Goal: Task Accomplishment & Management: Manage account settings

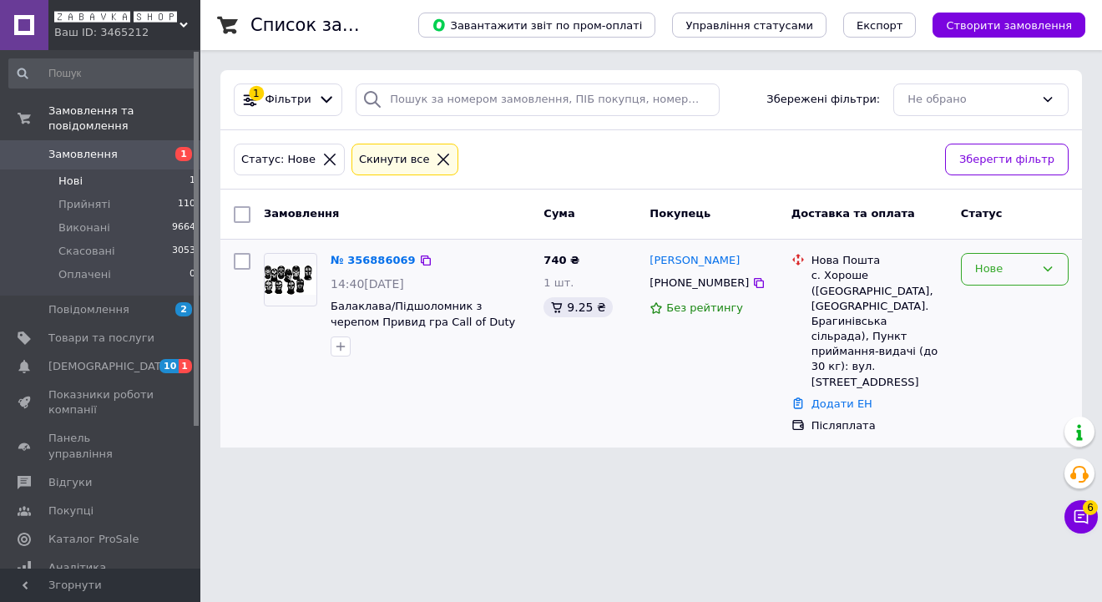
click at [1016, 276] on div "Нове" at bounding box center [1004, 269] width 59 height 18
click at [1014, 303] on li "Прийнято" at bounding box center [1015, 304] width 106 height 31
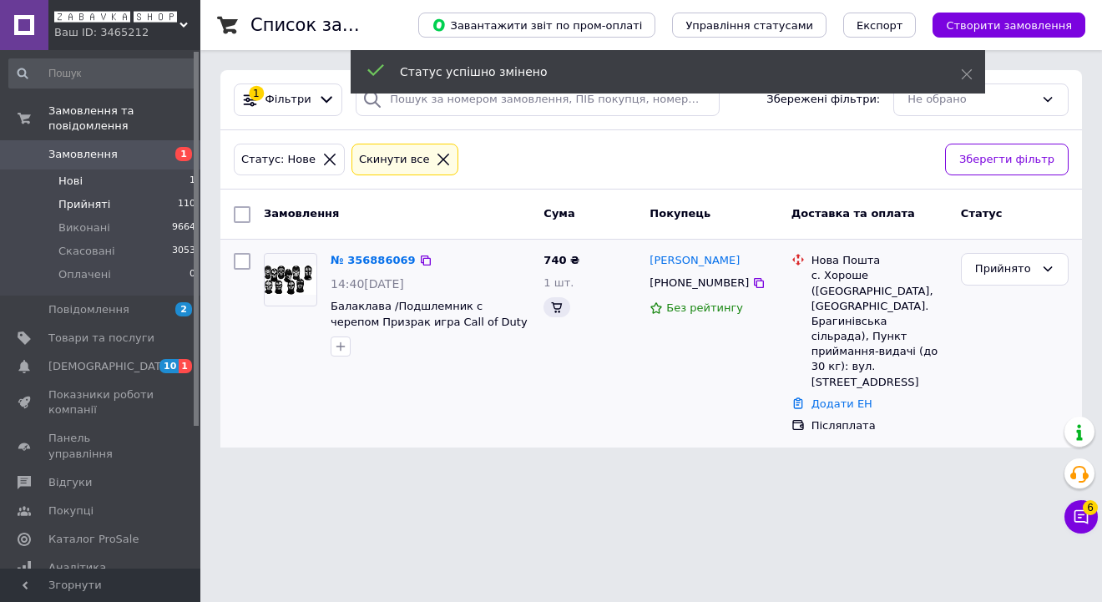
click at [83, 203] on span "Прийняті" at bounding box center [84, 204] width 52 height 15
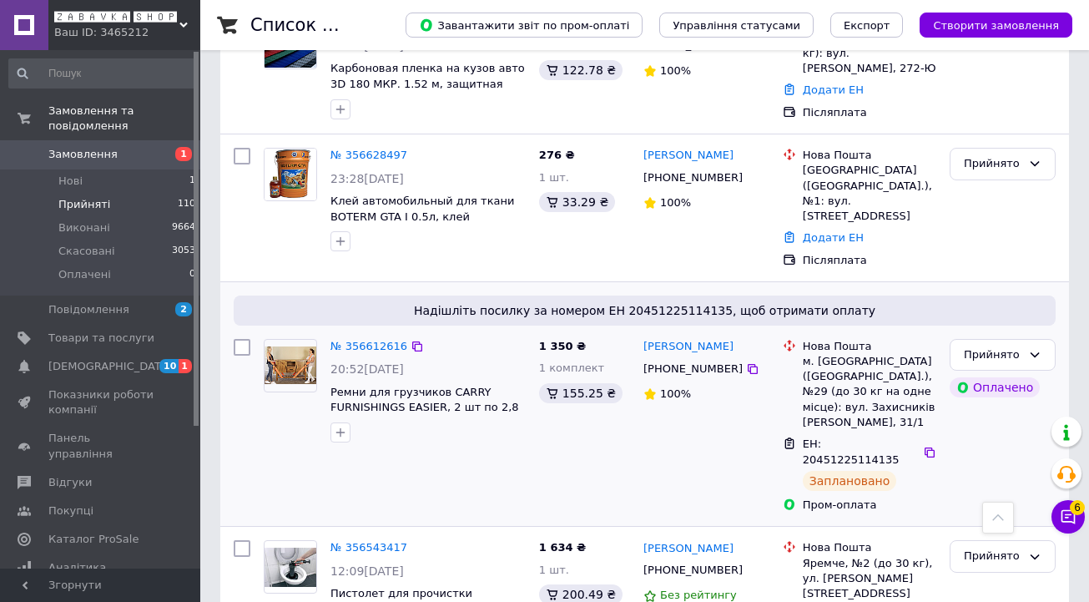
scroll to position [839, 0]
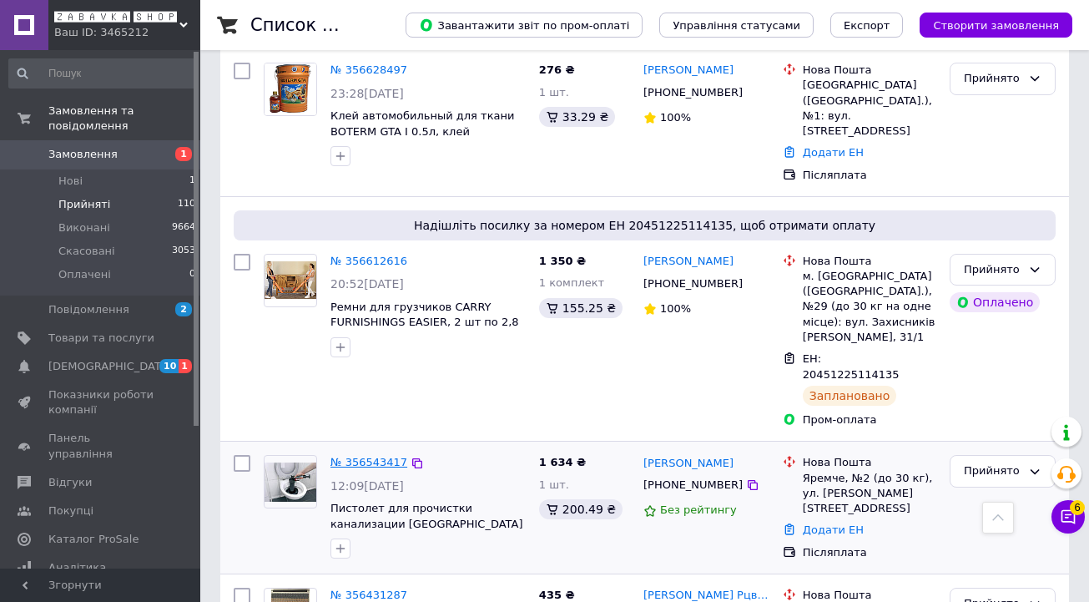
click at [361, 456] on link "№ 356543417" at bounding box center [369, 462] width 77 height 13
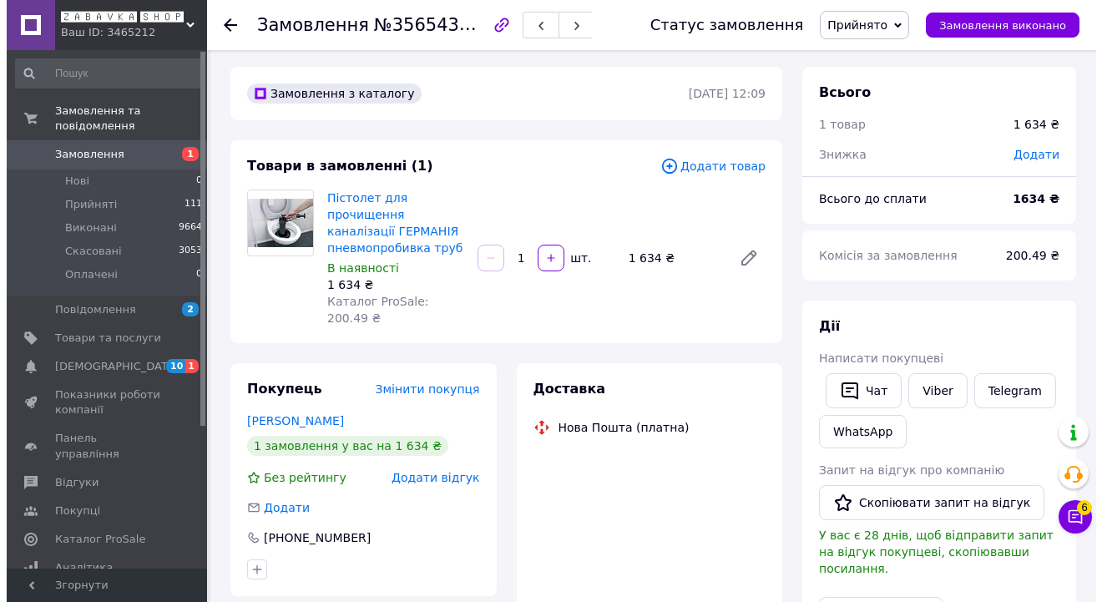
scroll to position [7, 0]
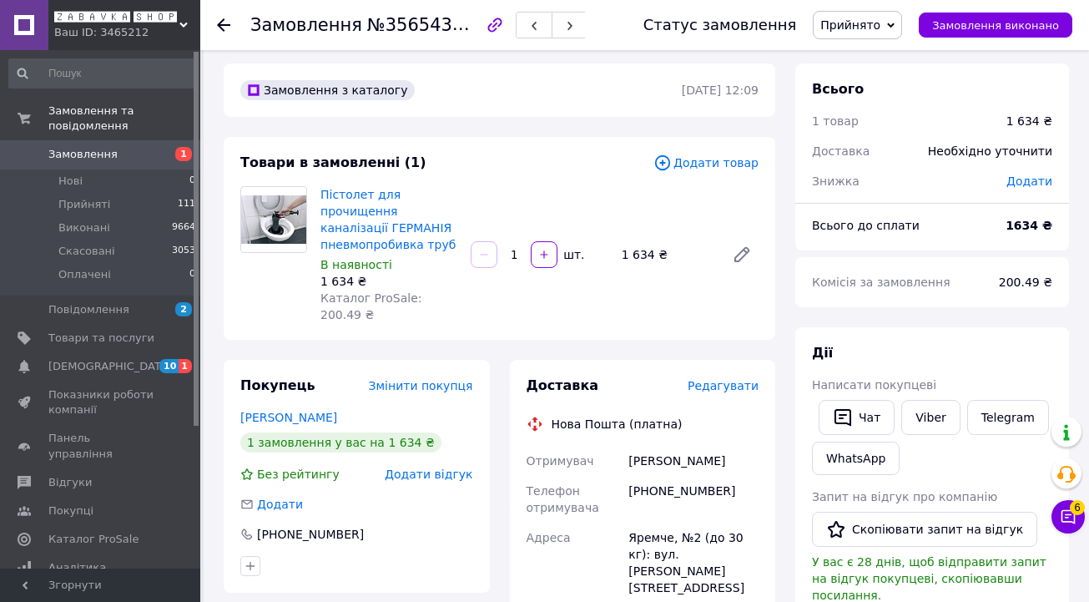
click at [738, 387] on span "Редагувати" at bounding box center [723, 385] width 71 height 13
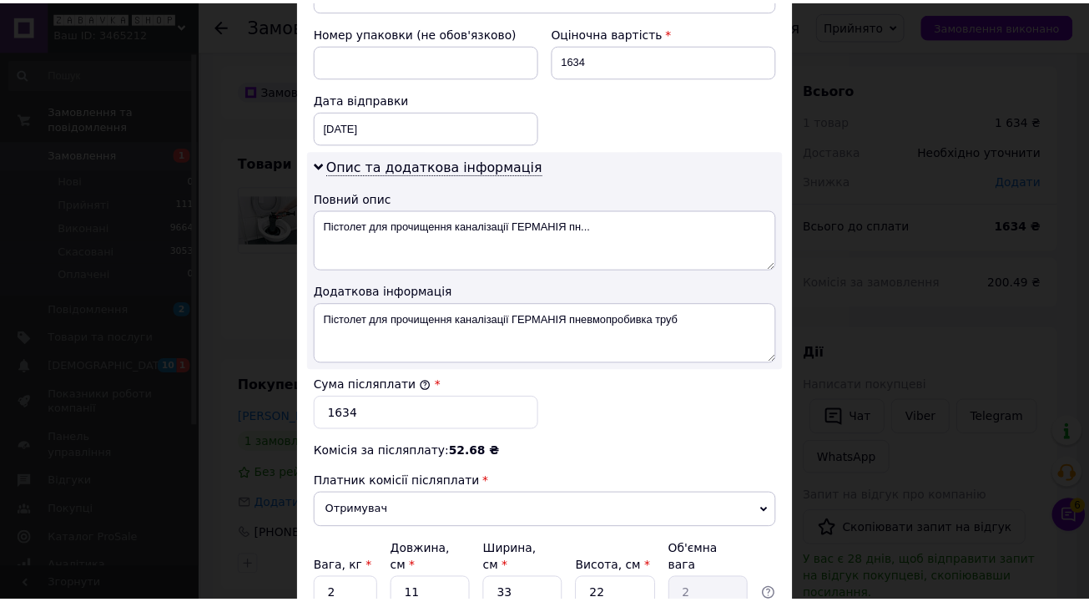
scroll to position [875, 0]
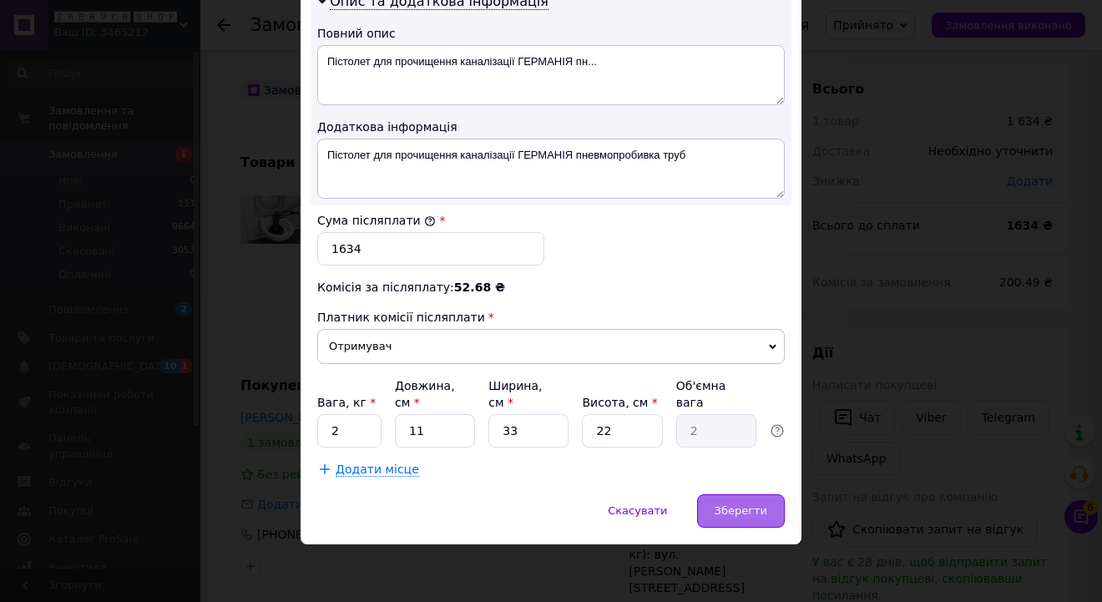
click at [739, 504] on span "Зберегти" at bounding box center [740, 510] width 53 height 13
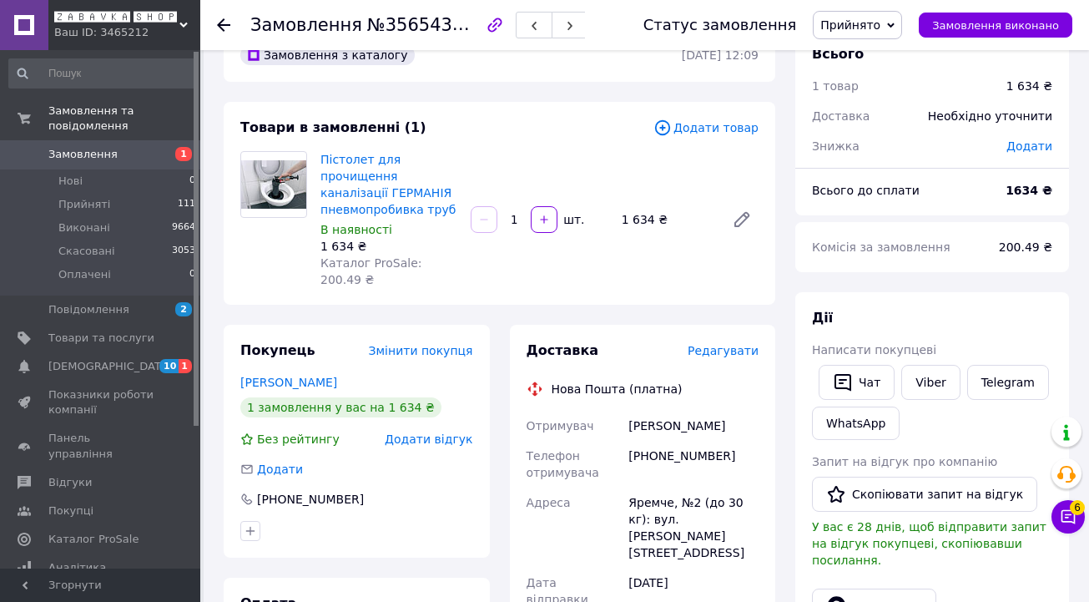
scroll to position [442, 0]
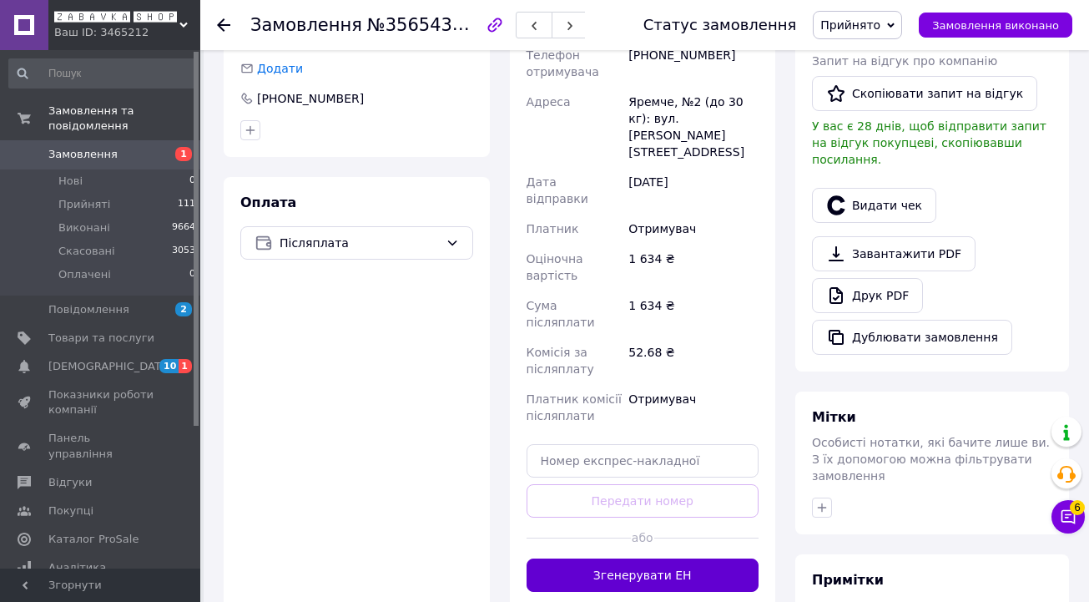
click at [699, 558] on button "Згенерувати ЕН" at bounding box center [643, 574] width 233 height 33
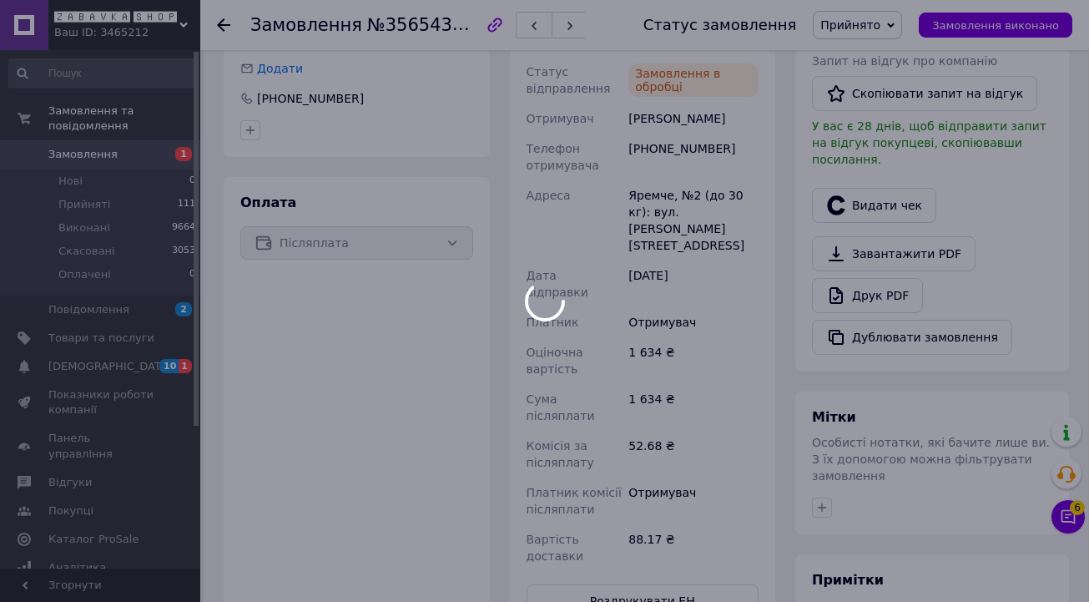
scroll to position [79, 0]
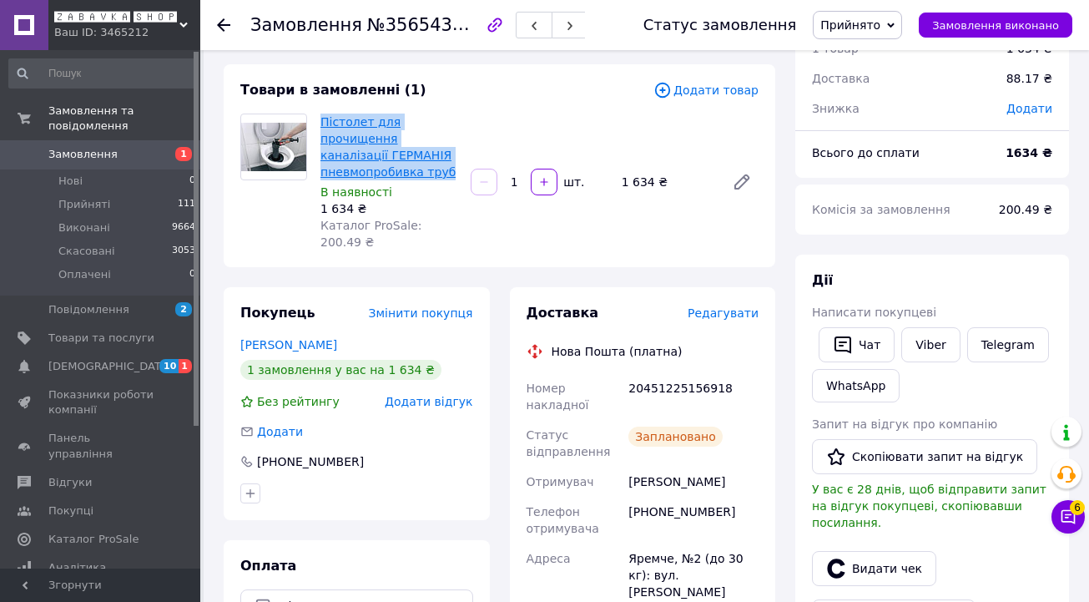
drag, startPoint x: 362, startPoint y: 171, endPoint x: 324, endPoint y: 124, distance: 61.1
click at [324, 124] on span "Пістолет для прочищення каналізації ГЕРМАНІЯ пневмопробивка труб" at bounding box center [389, 147] width 137 height 67
copy link "Пістолет для прочищення каналізації ГЕРМАНІЯ пневмопробивка труб"
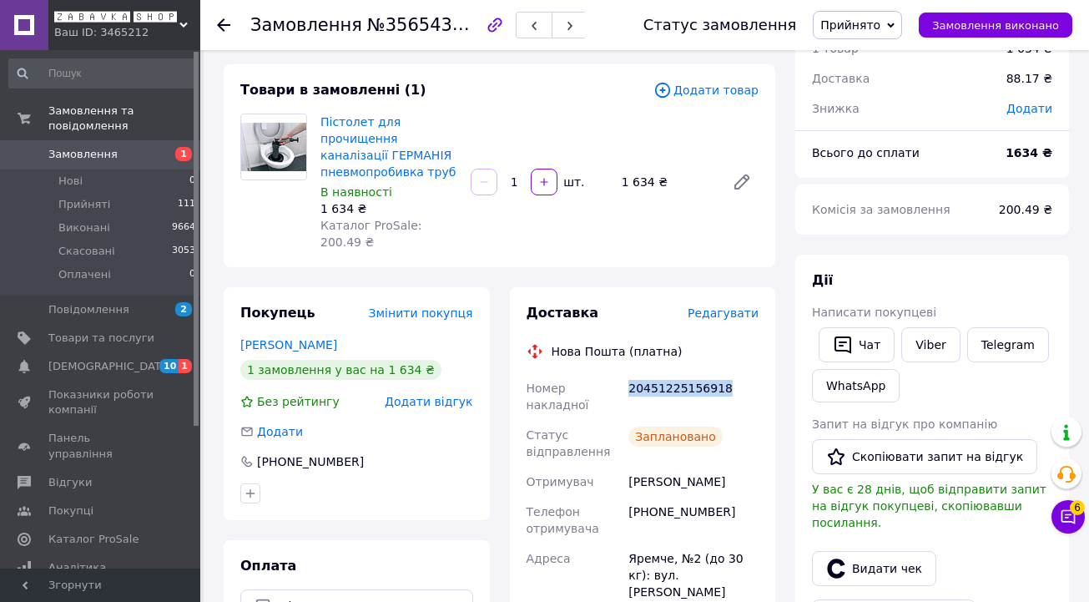
drag, startPoint x: 750, startPoint y: 395, endPoint x: 628, endPoint y: 389, distance: 122.0
click at [628, 389] on div "20451225156918" at bounding box center [693, 396] width 137 height 47
copy div "20451225156918"
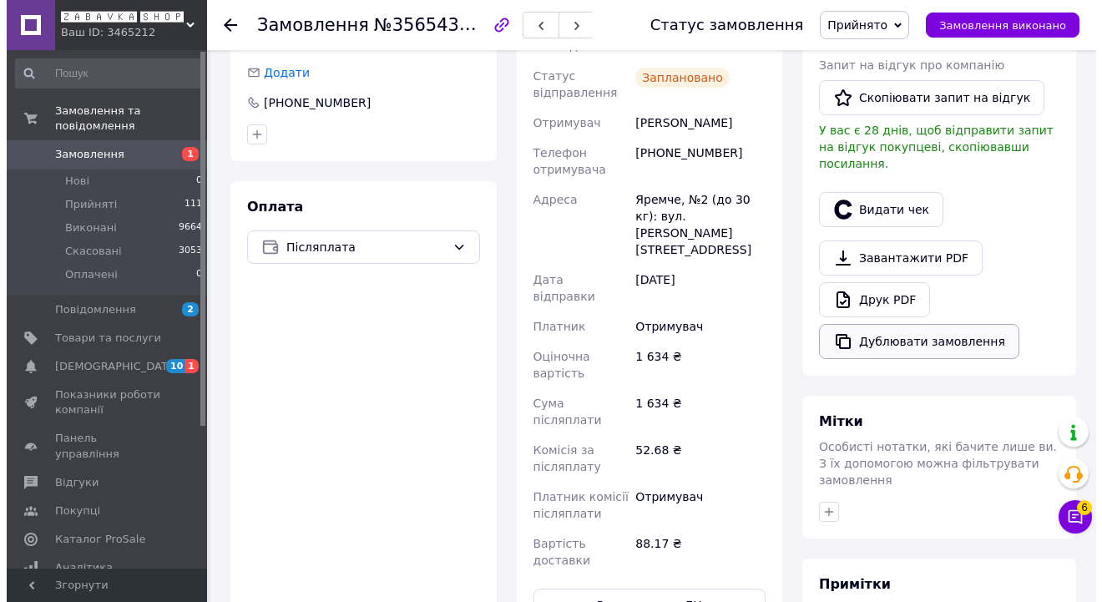
scroll to position [368, 0]
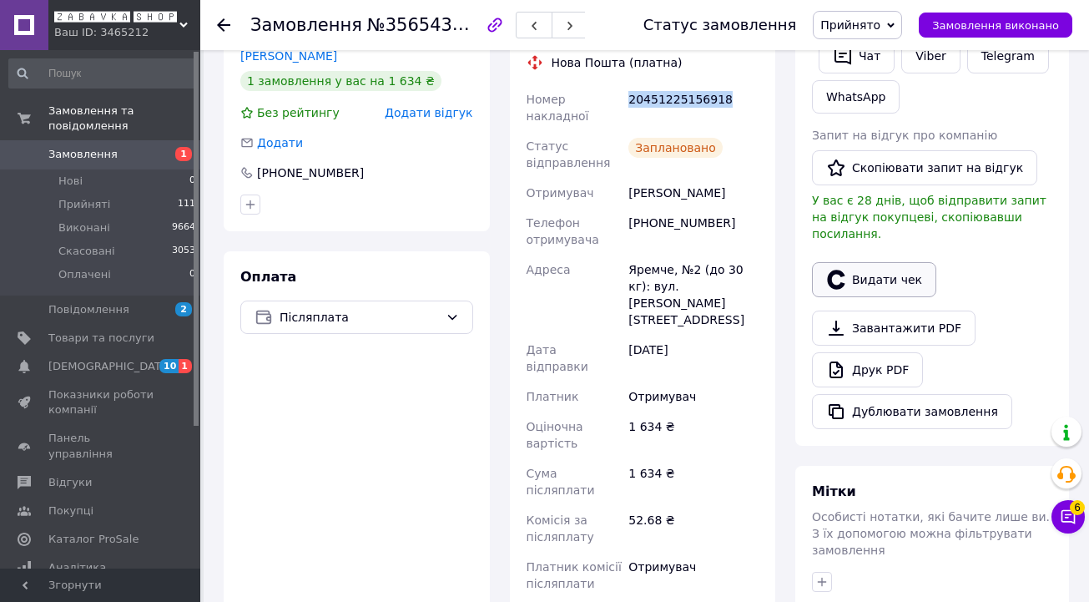
click at [876, 270] on button "Видати чек" at bounding box center [874, 279] width 124 height 35
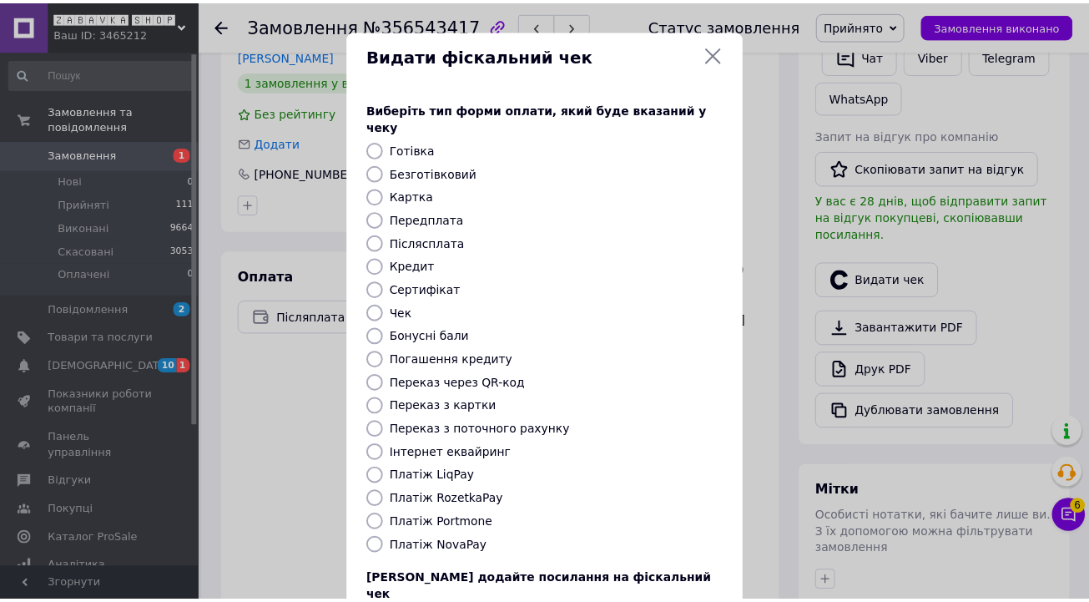
scroll to position [114, 0]
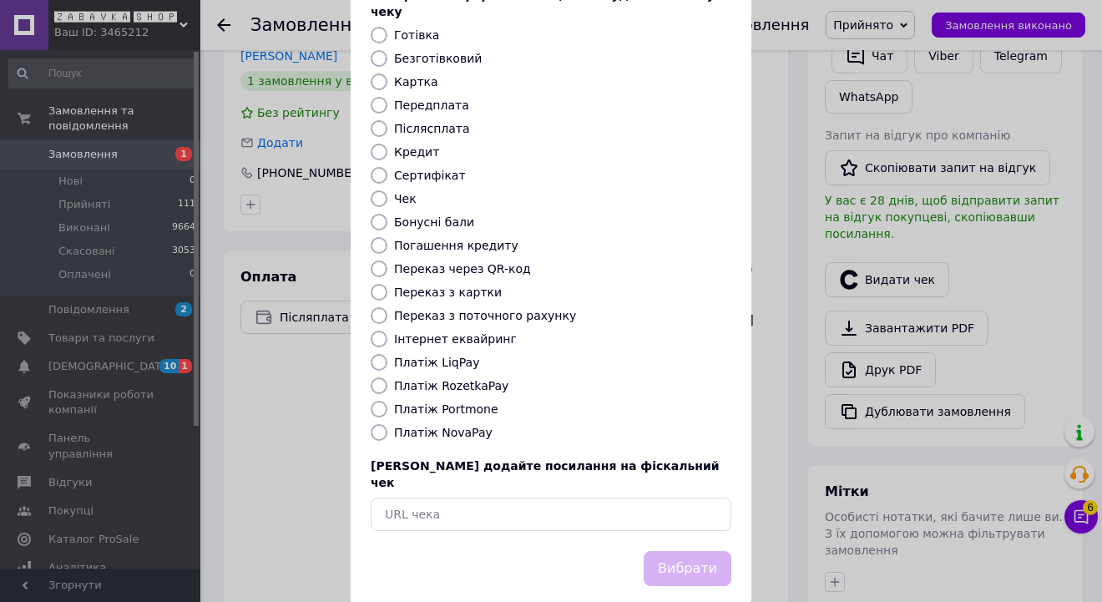
click at [379, 377] on input "Платіж RozetkaPay" at bounding box center [379, 385] width 17 height 17
radio input "true"
click at [371, 424] on input "Платіж NovaPay" at bounding box center [379, 432] width 17 height 17
radio input "true"
click at [685, 551] on button "Вибрати" at bounding box center [688, 569] width 88 height 36
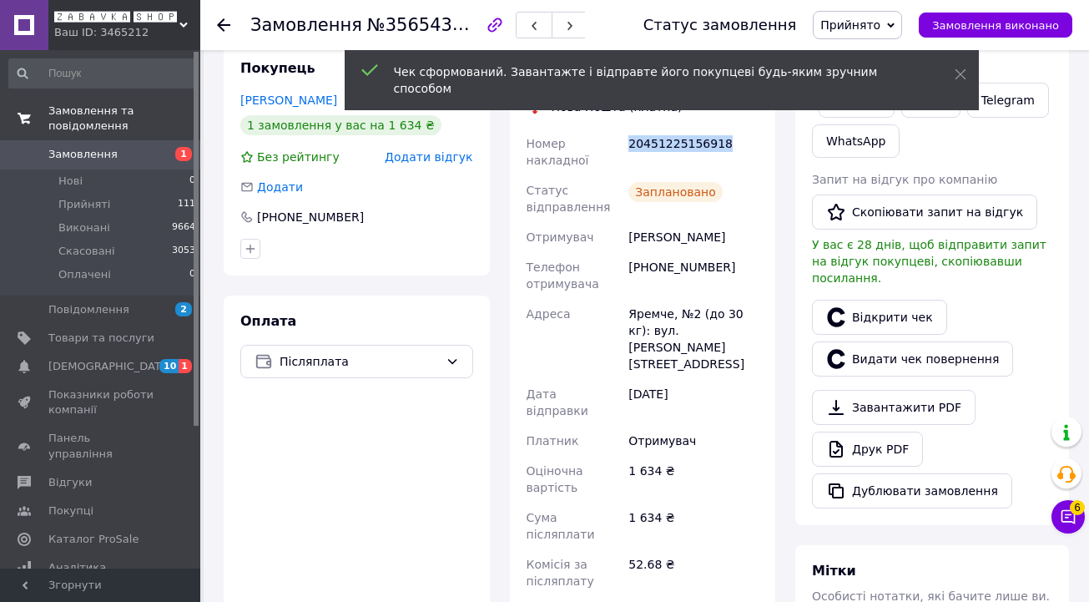
scroll to position [165, 0]
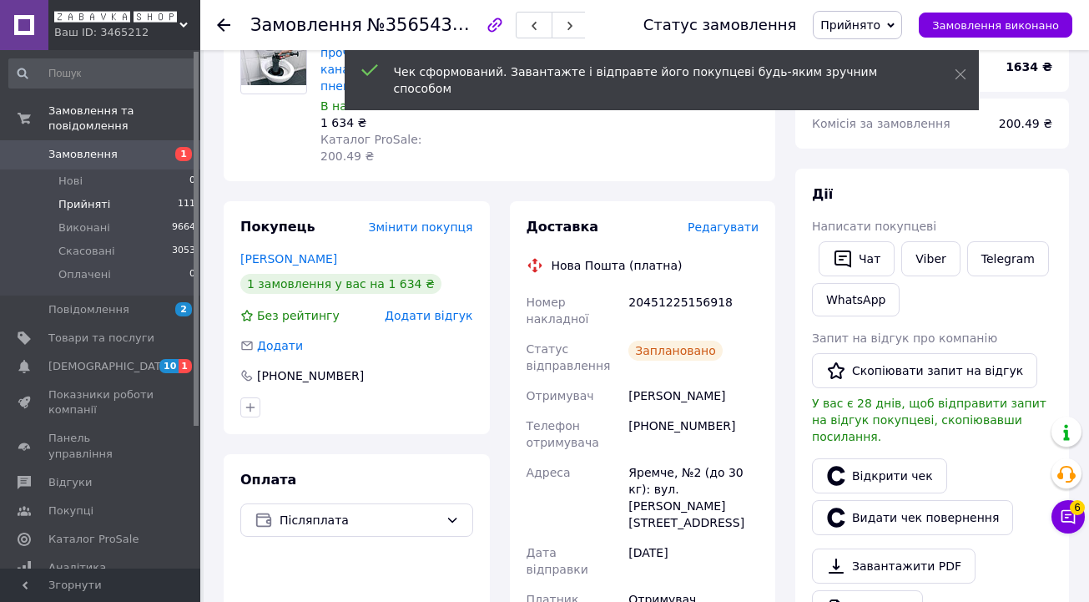
click at [92, 199] on span "Прийняті" at bounding box center [84, 204] width 52 height 15
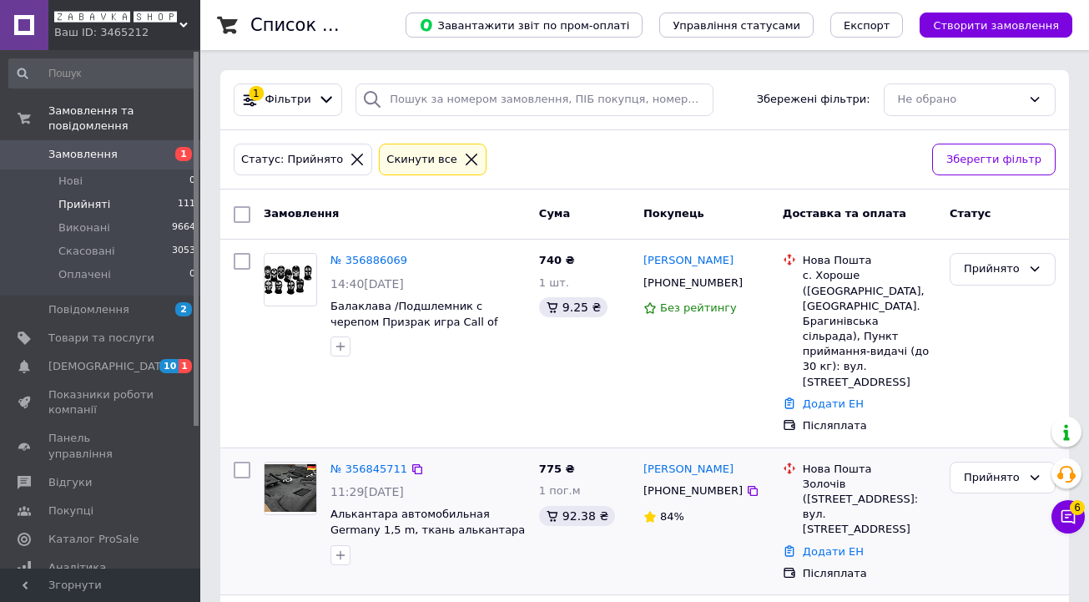
scroll to position [3, 0]
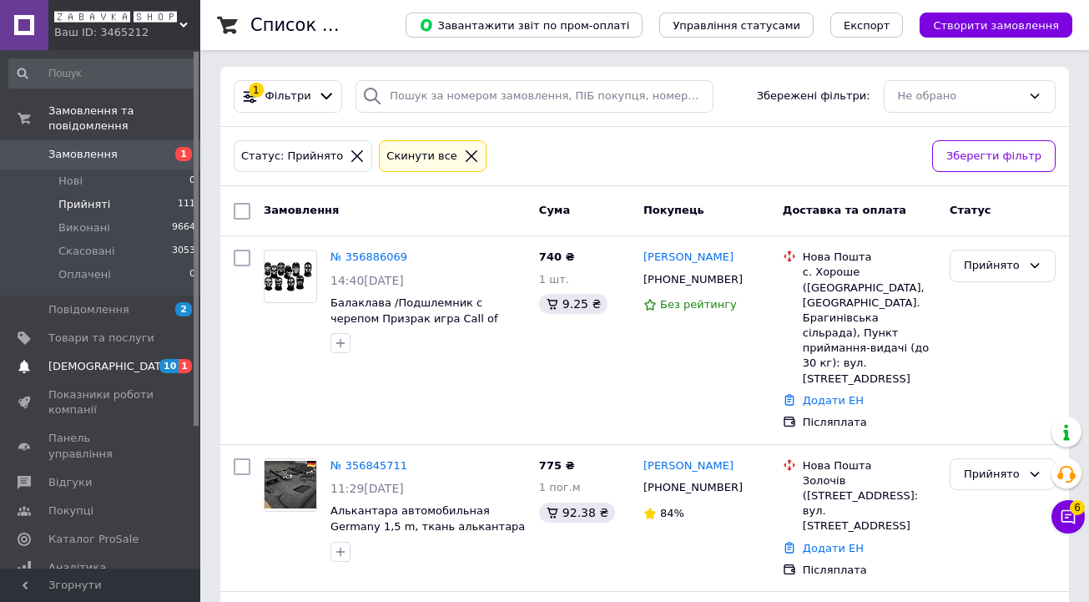
click at [124, 361] on span "[DEMOGRAPHIC_DATA]" at bounding box center [101, 366] width 106 height 15
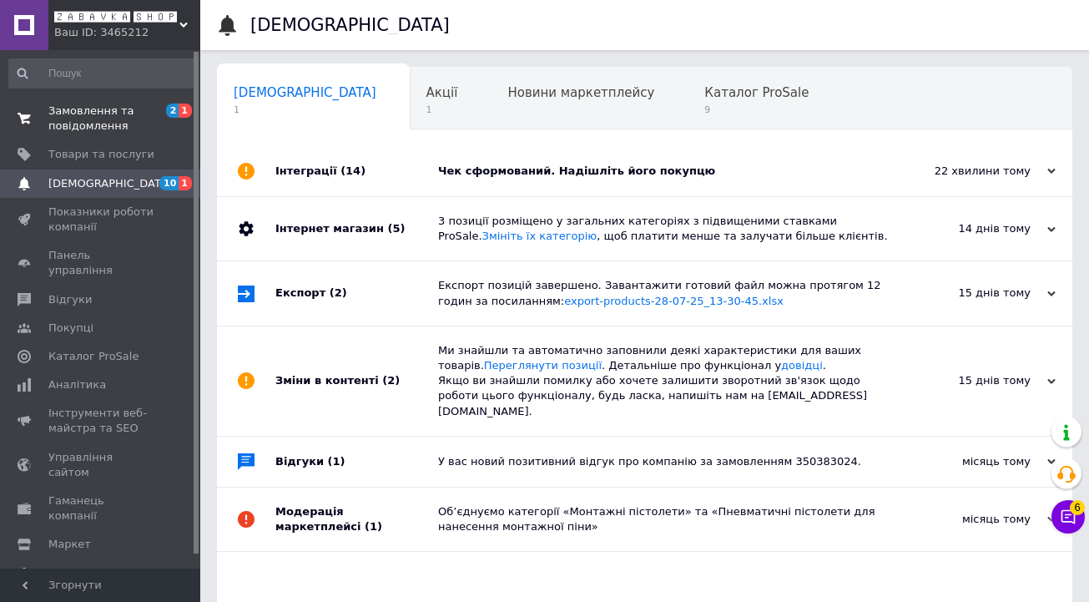
click at [83, 112] on span "Замовлення та повідомлення" at bounding box center [101, 118] width 106 height 30
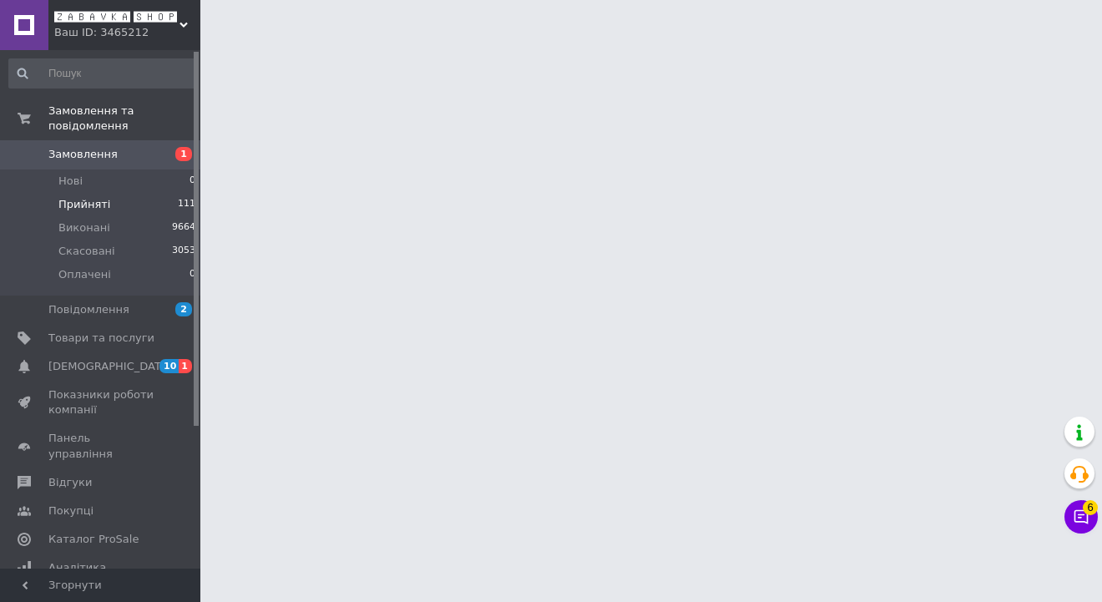
click at [102, 199] on span "Прийняті" at bounding box center [84, 204] width 52 height 15
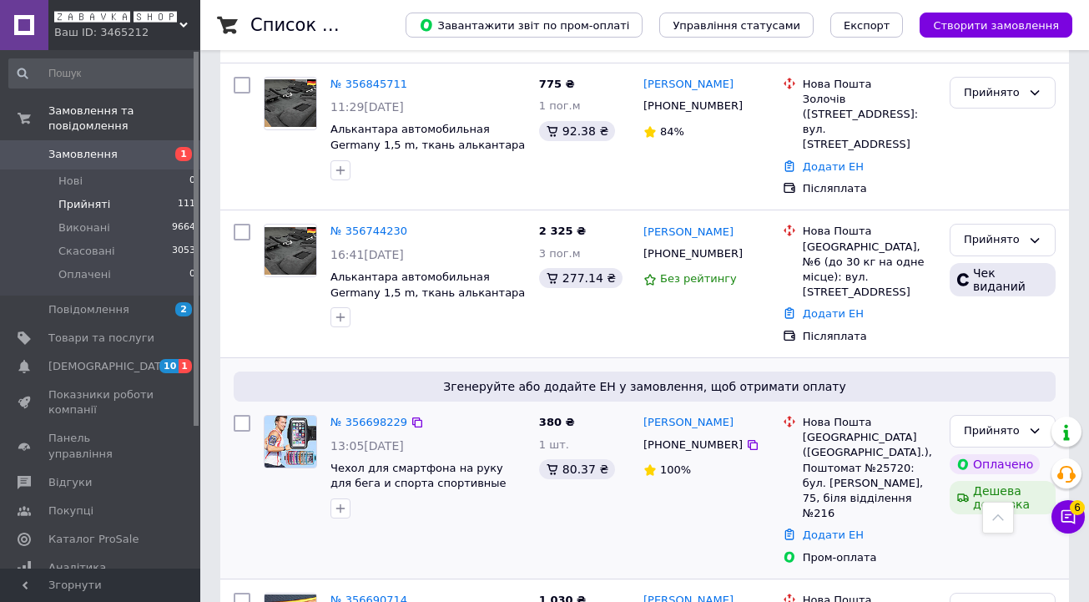
scroll to position [473, 0]
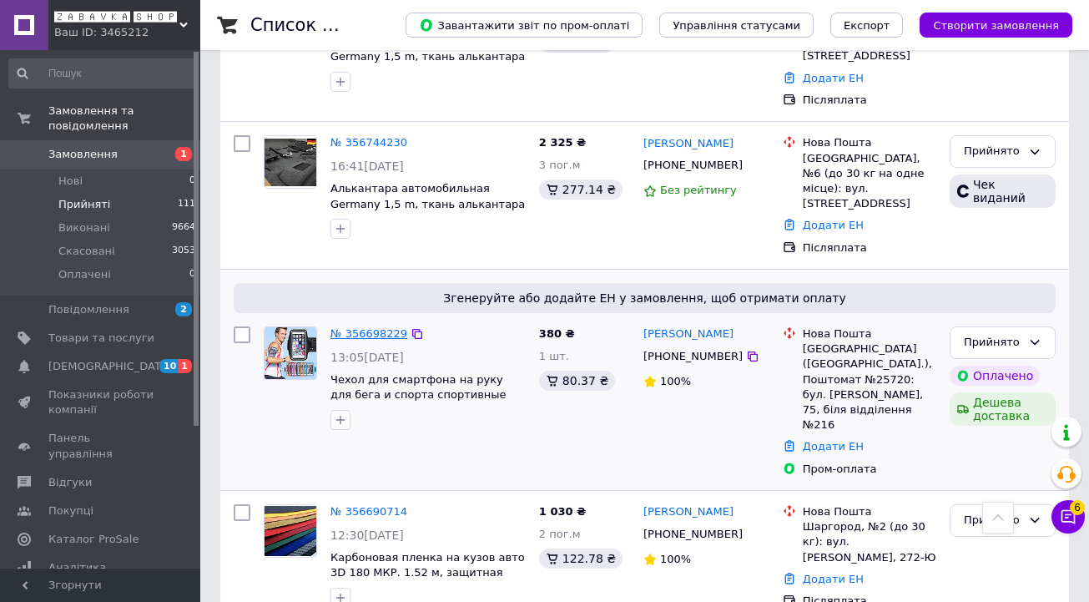
click at [373, 327] on link "№ 356698229" at bounding box center [369, 333] width 77 height 13
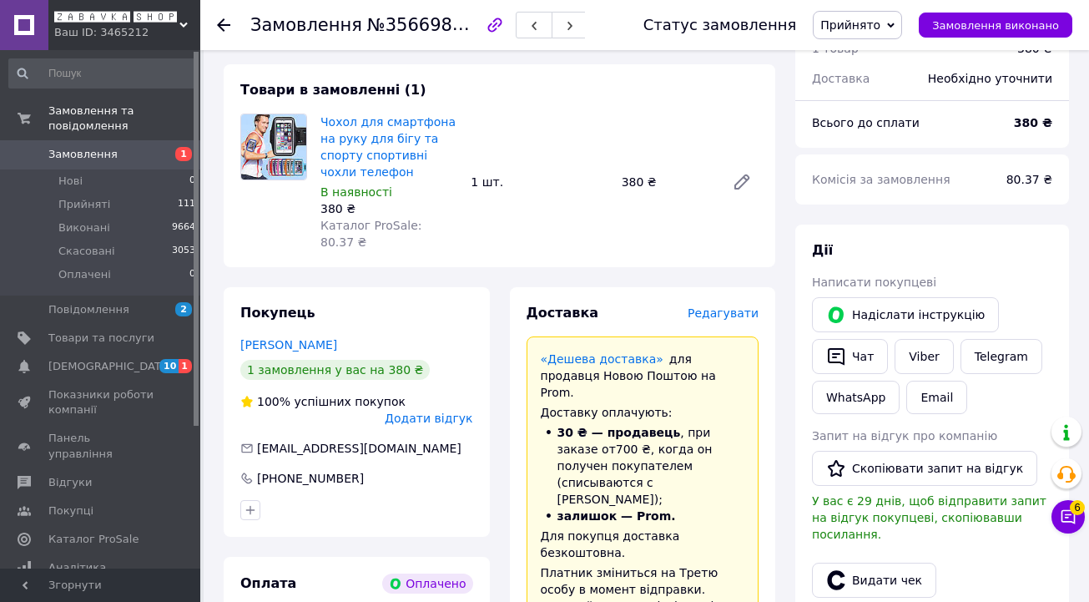
scroll to position [71, 0]
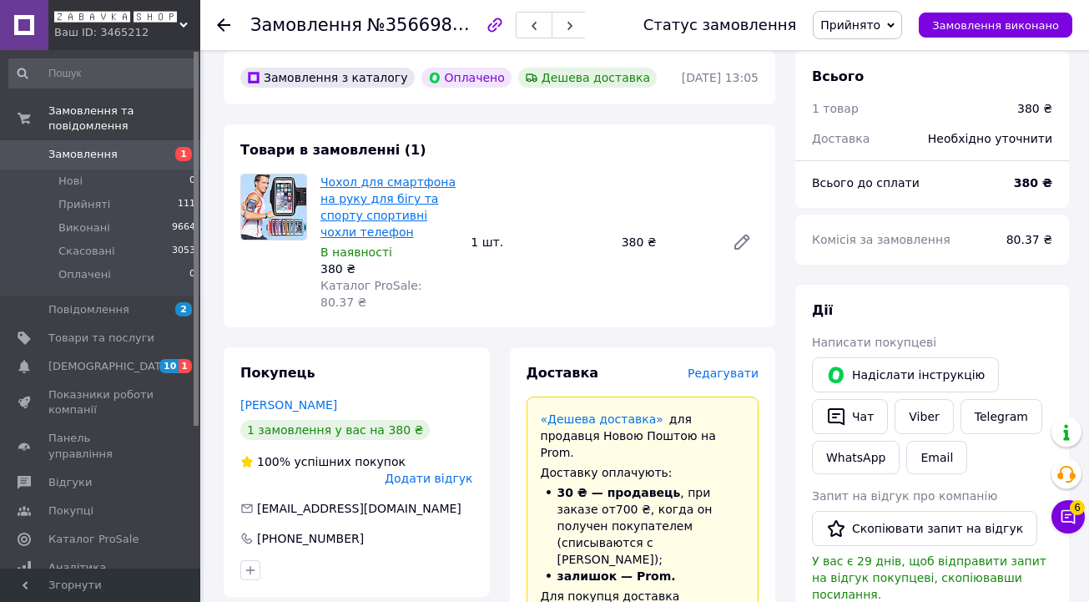
click at [385, 180] on link "Чохол для смартфона на руку для бігу та спорту спортивні чохли телефон" at bounding box center [388, 206] width 135 height 63
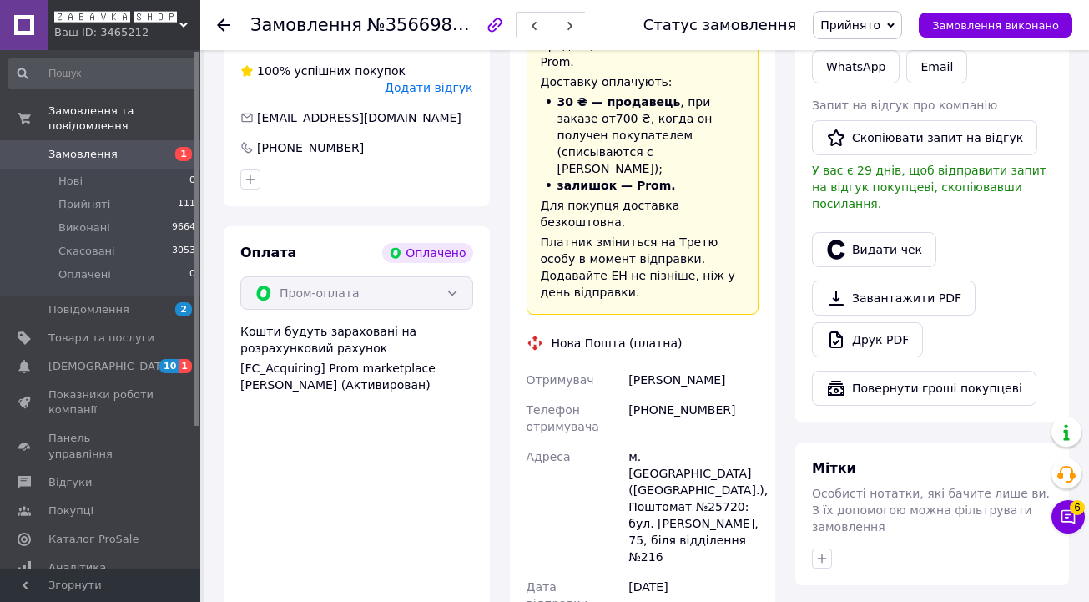
scroll to position [400, 0]
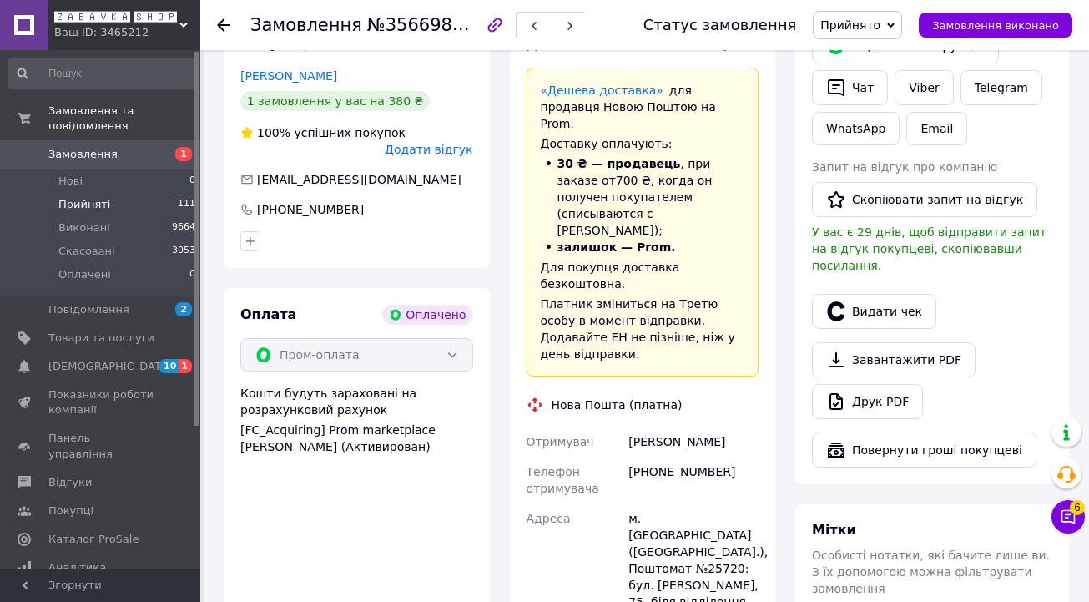
click at [81, 203] on span "Прийняті" at bounding box center [84, 204] width 52 height 15
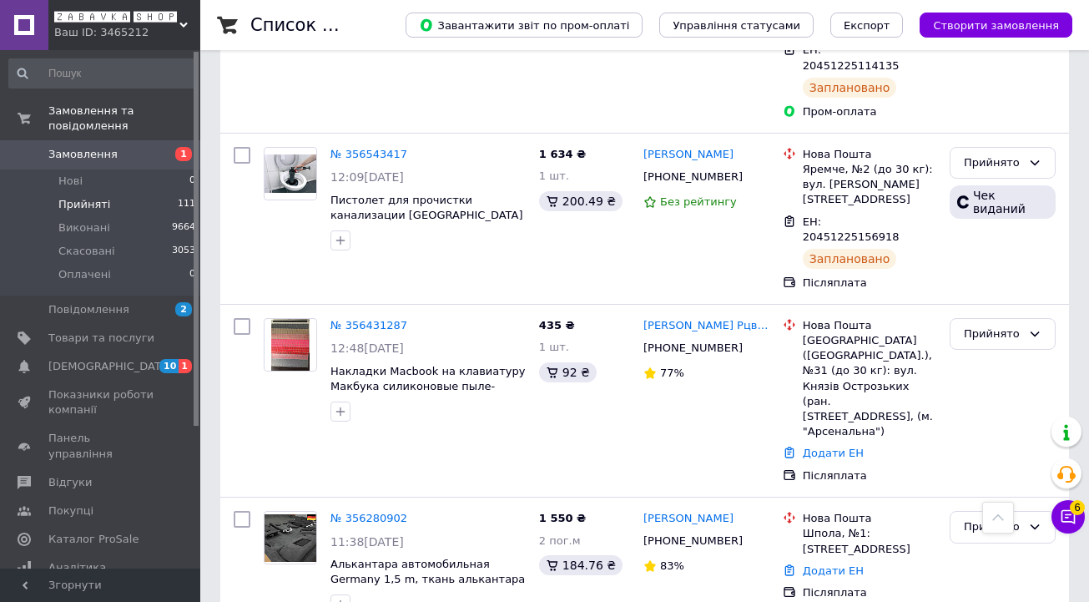
scroll to position [1359, 0]
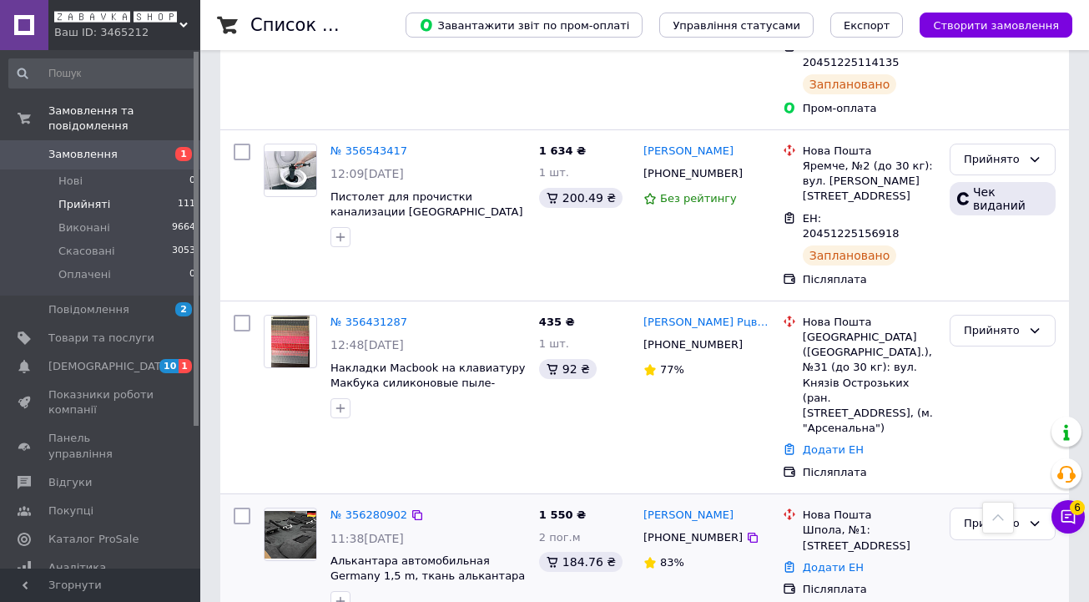
click at [244, 507] on input "checkbox" at bounding box center [242, 515] width 17 height 17
checkbox input "true"
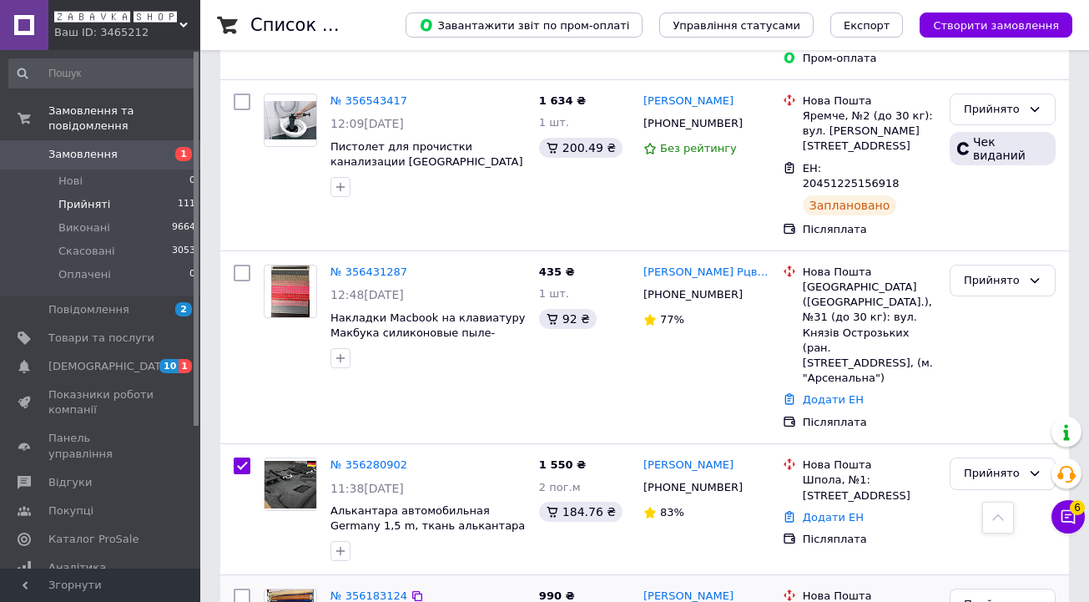
click at [245, 588] on input "checkbox" at bounding box center [242, 596] width 17 height 17
checkbox input "true"
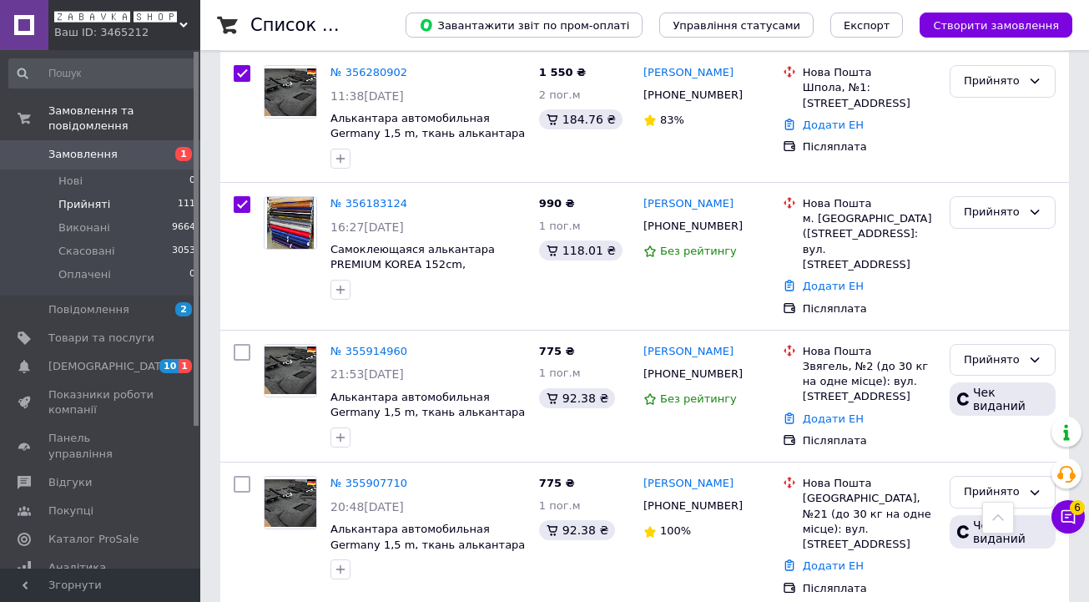
scroll to position [0, 0]
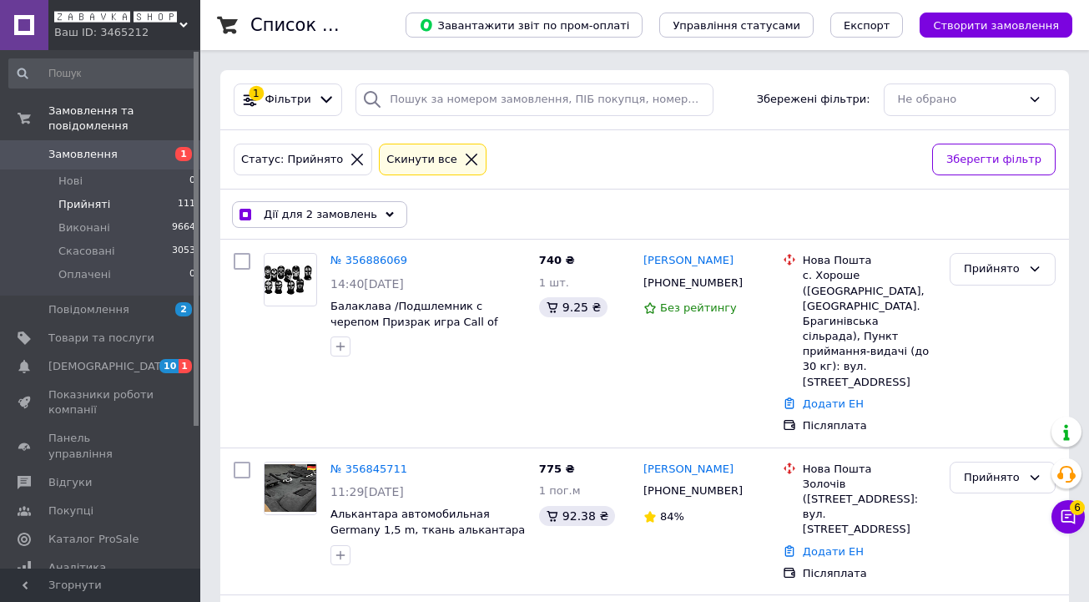
click at [351, 207] on span "Дії для 2 замовлень" at bounding box center [321, 214] width 114 height 15
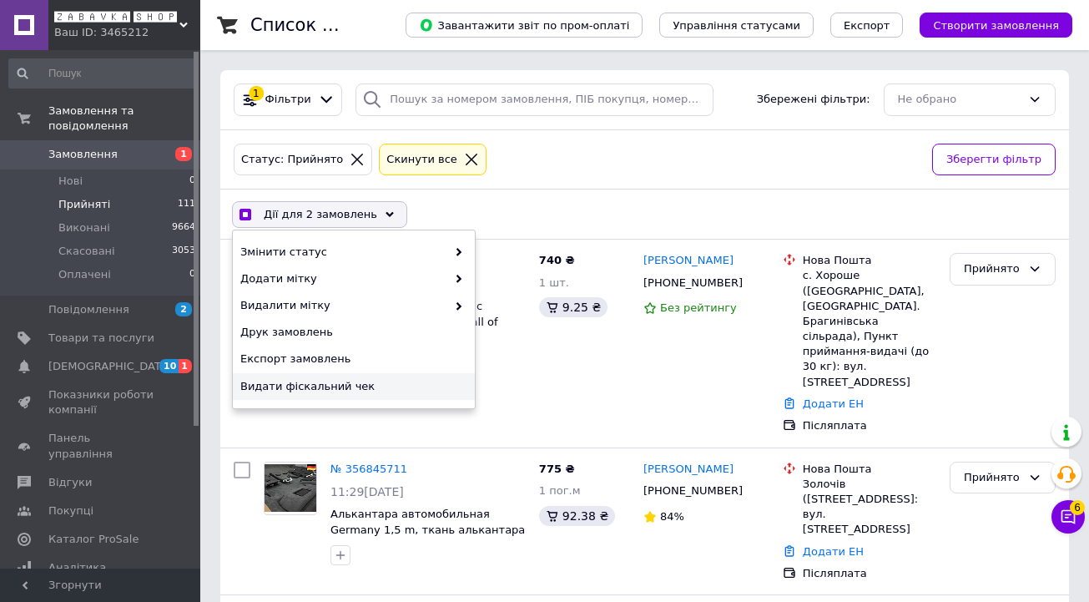
click at [308, 383] on span "Видати фіскальний чек" at bounding box center [351, 386] width 223 height 15
checkbox input "true"
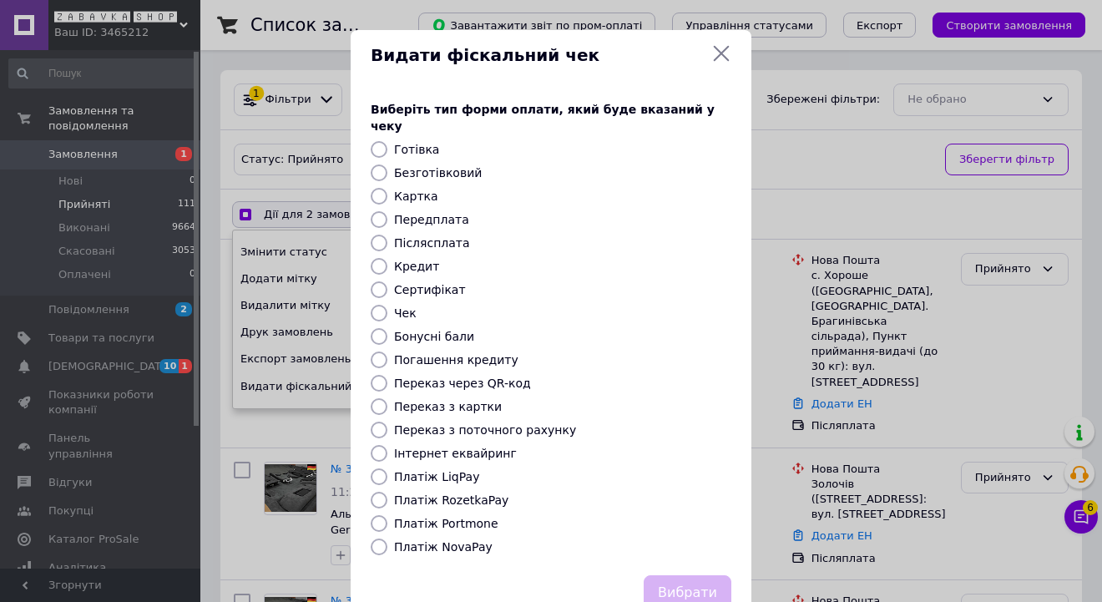
click at [380, 538] on input "Платіж NovaPay" at bounding box center [379, 546] width 17 height 17
radio input "true"
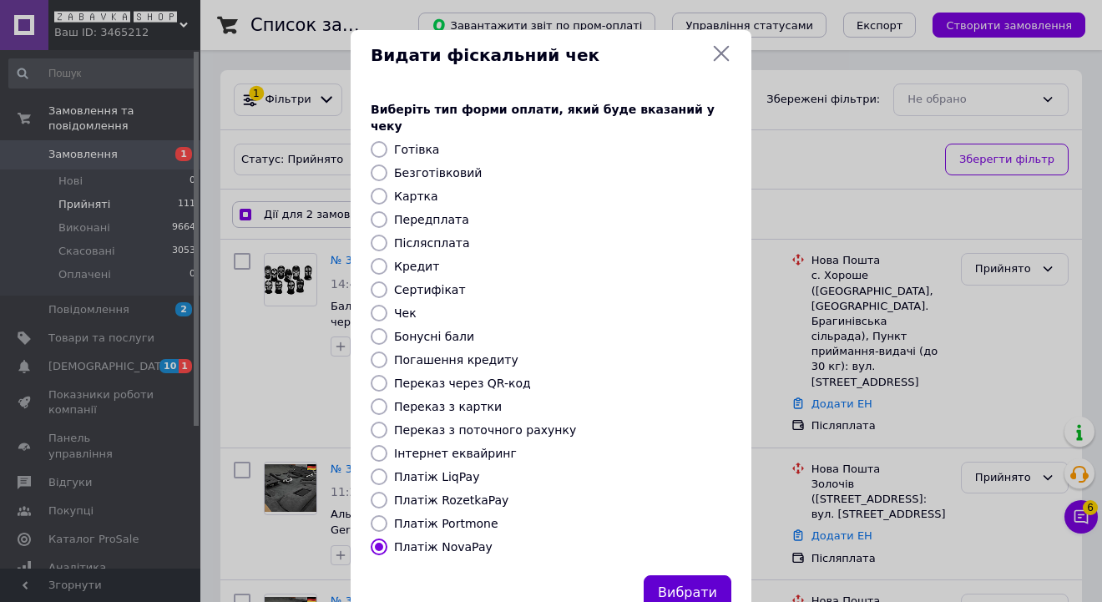
click at [683, 575] on button "Вибрати" at bounding box center [688, 593] width 88 height 36
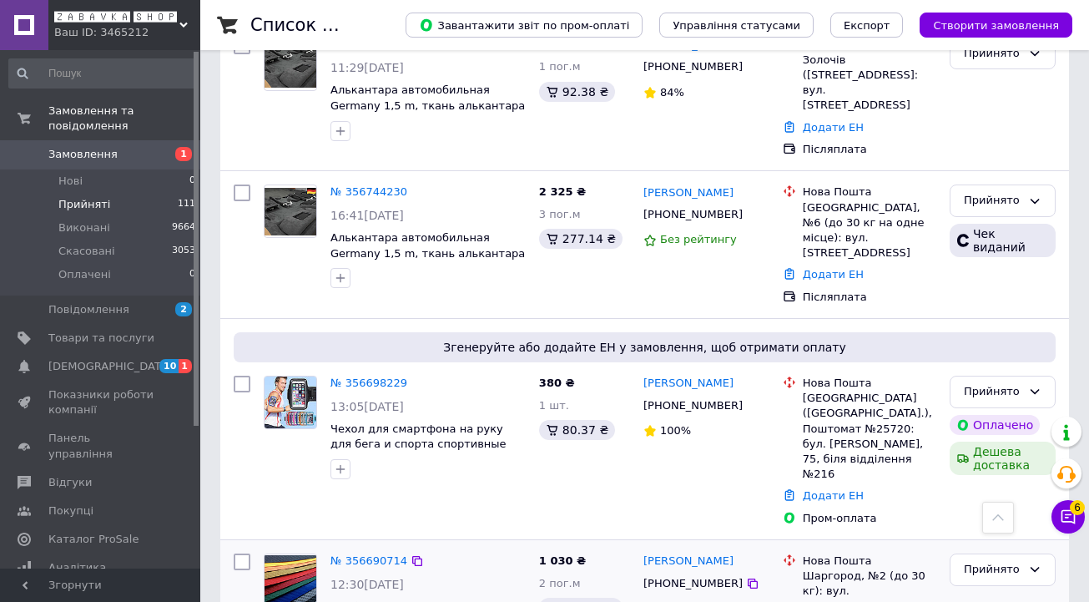
scroll to position [523, 0]
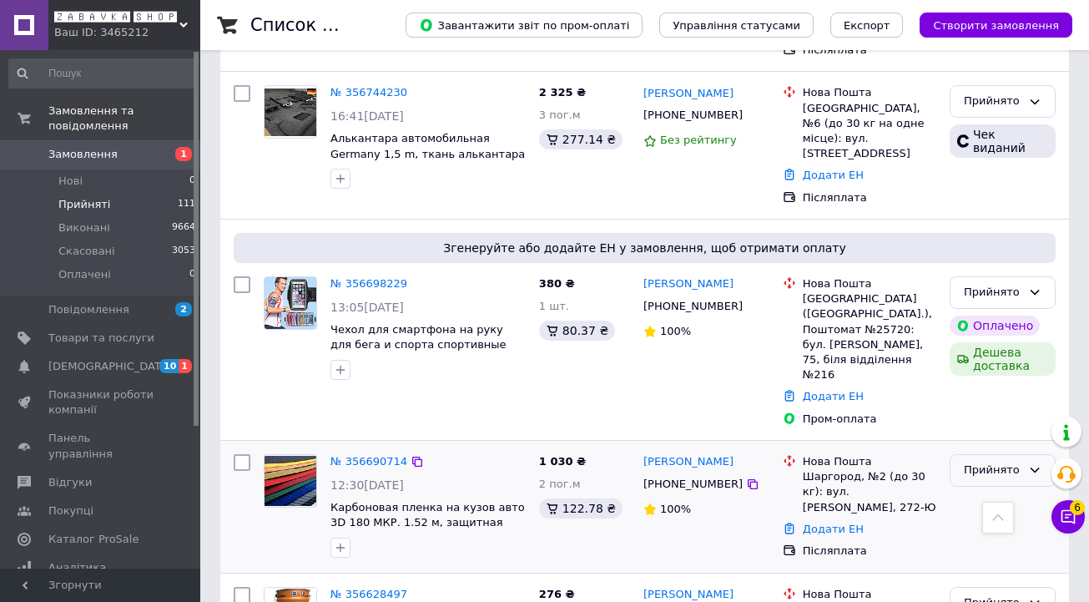
click at [987, 462] on div "Прийнято" at bounding box center [993, 471] width 58 height 18
click at [993, 520] on li "Скасовано" at bounding box center [1003, 535] width 104 height 31
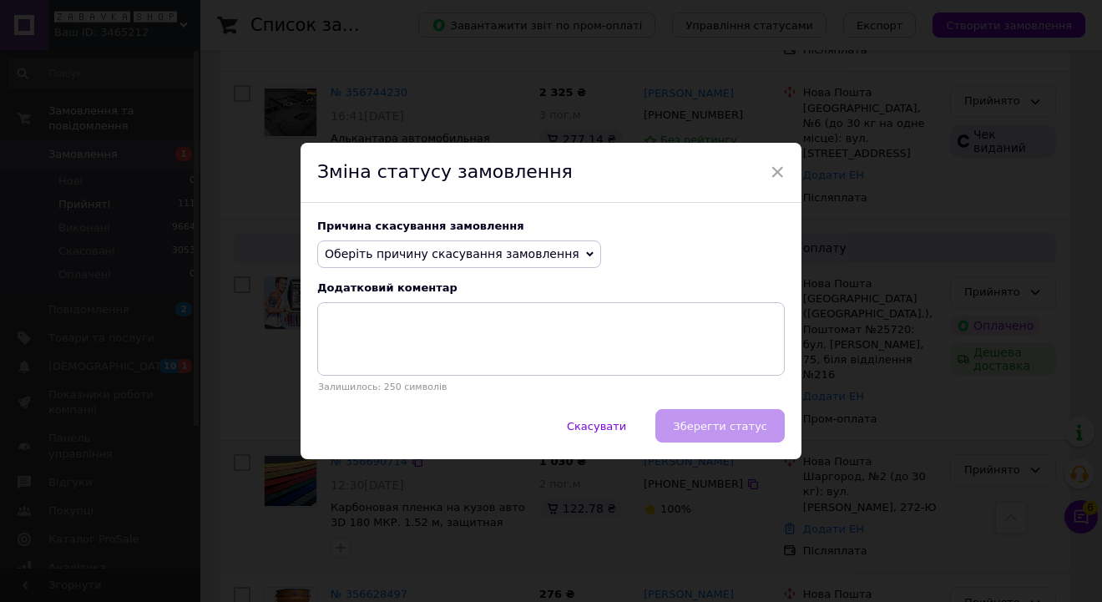
click at [555, 256] on span "Оберіть причину скасування замовлення" at bounding box center [459, 254] width 284 height 28
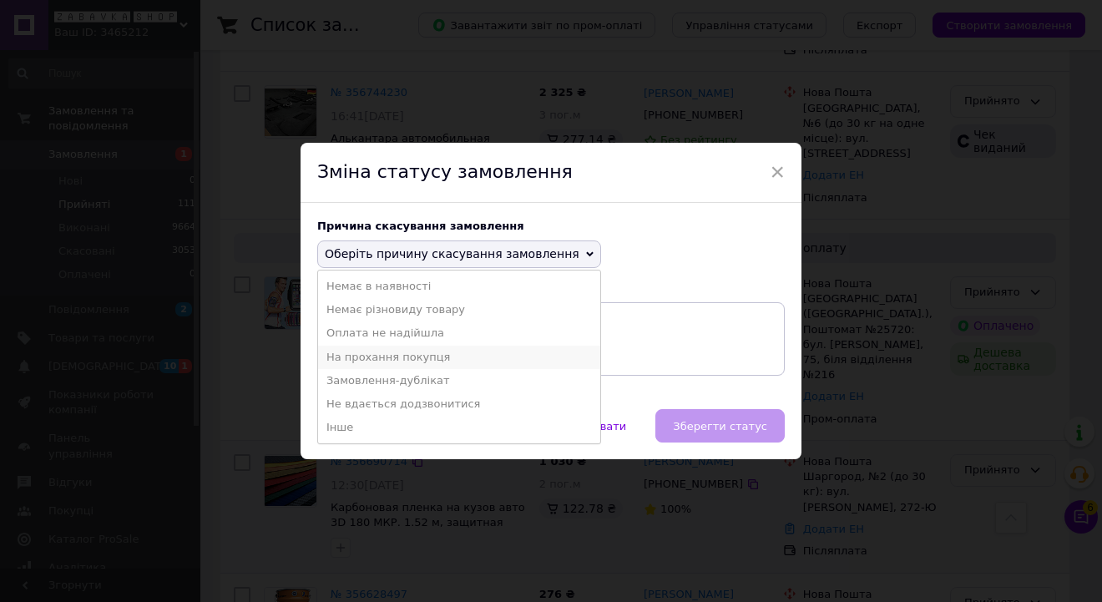
click at [457, 365] on li "На прохання покупця" at bounding box center [459, 357] width 282 height 23
checkbox input "true"
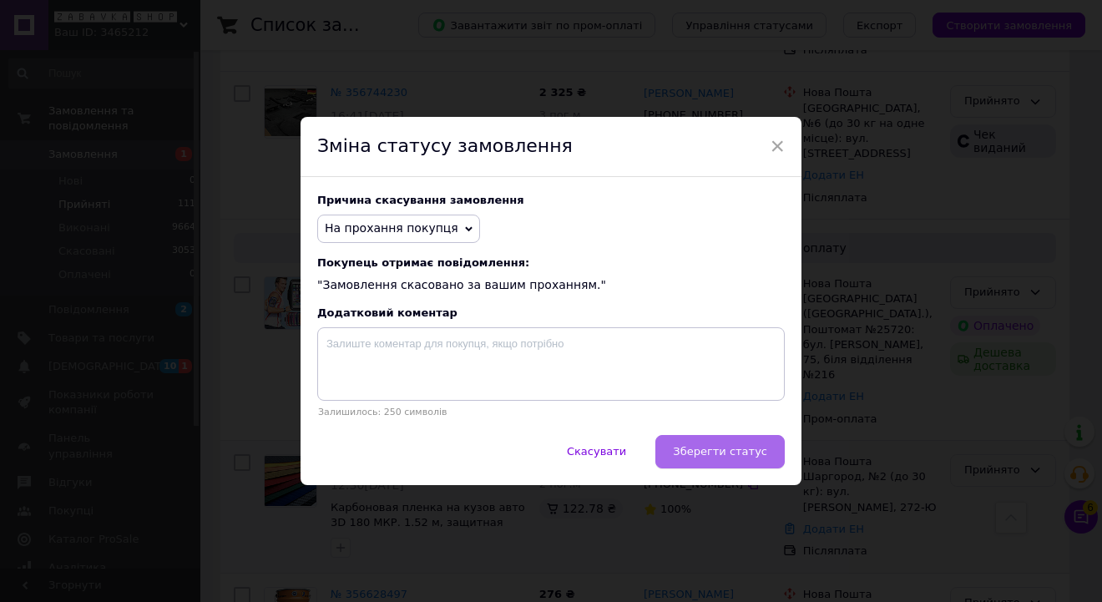
click at [734, 456] on span "Зберегти статус" at bounding box center [720, 451] width 94 height 13
checkbox input "false"
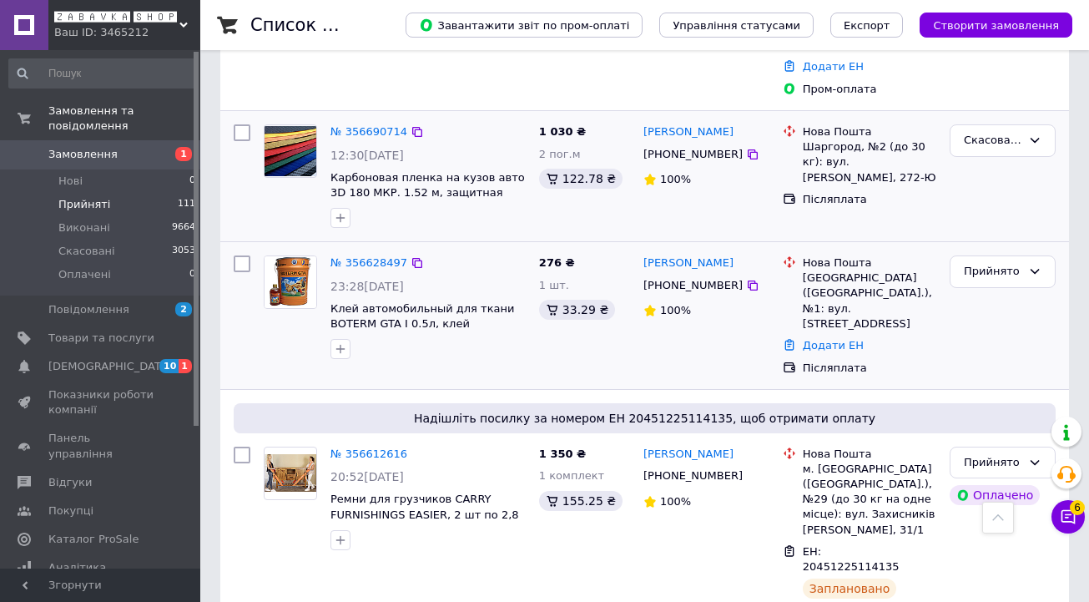
scroll to position [856, 0]
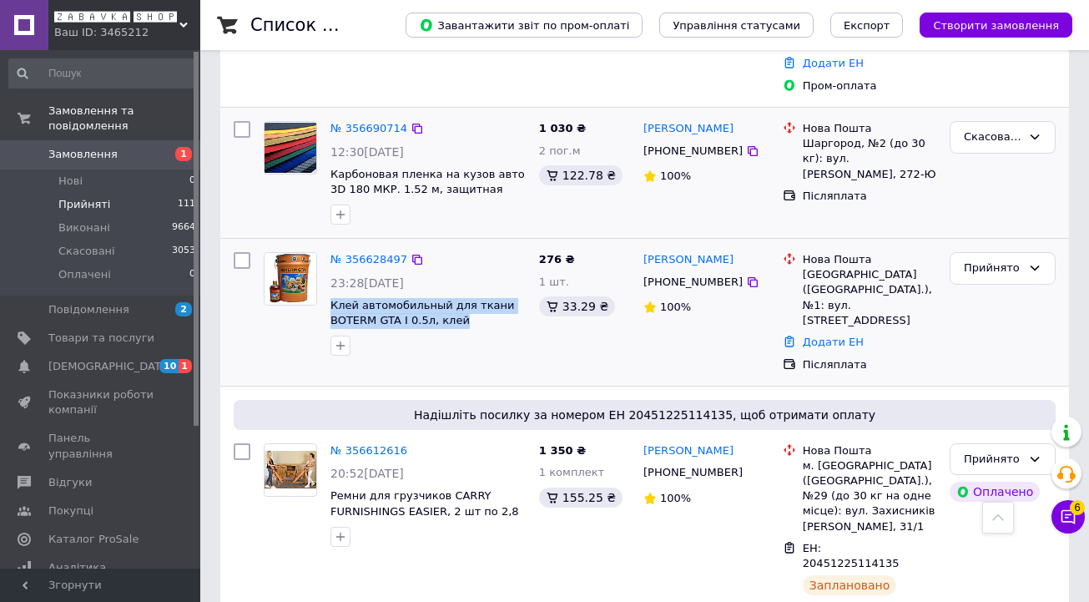
drag, startPoint x: 477, startPoint y: 239, endPoint x: 324, endPoint y: 216, distance: 155.2
click at [324, 245] on div "№ 356628497 23:28[DATE] Клей автомобильный для ткани BOTERM GTA I 0.5л, клей по…" at bounding box center [428, 303] width 209 height 117
copy span "Клей автомобильный для ткани BOTERM GTA I 0.5л, клей"
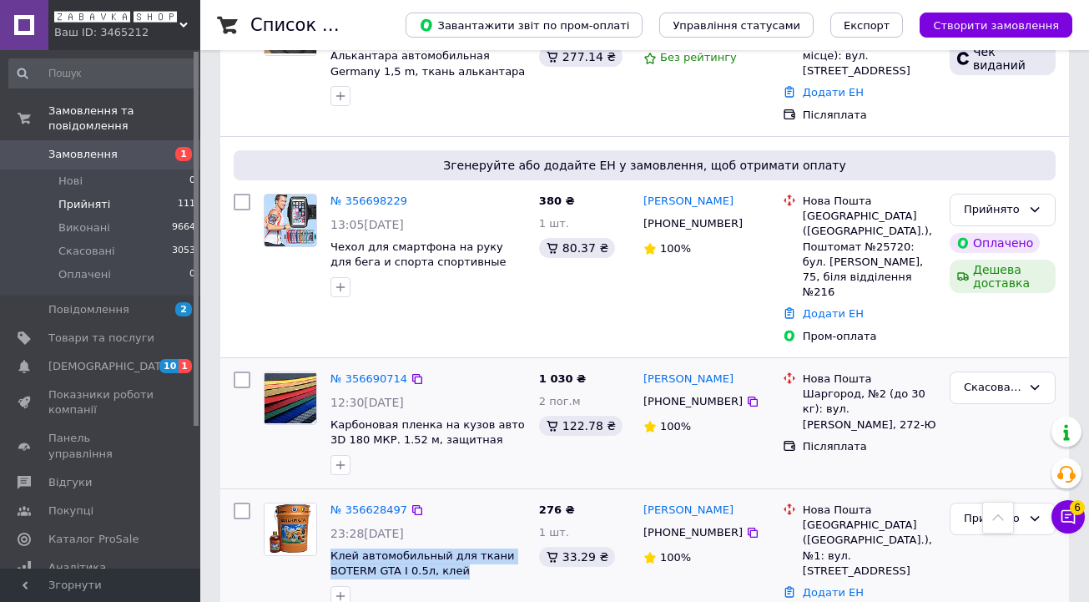
scroll to position [645, 0]
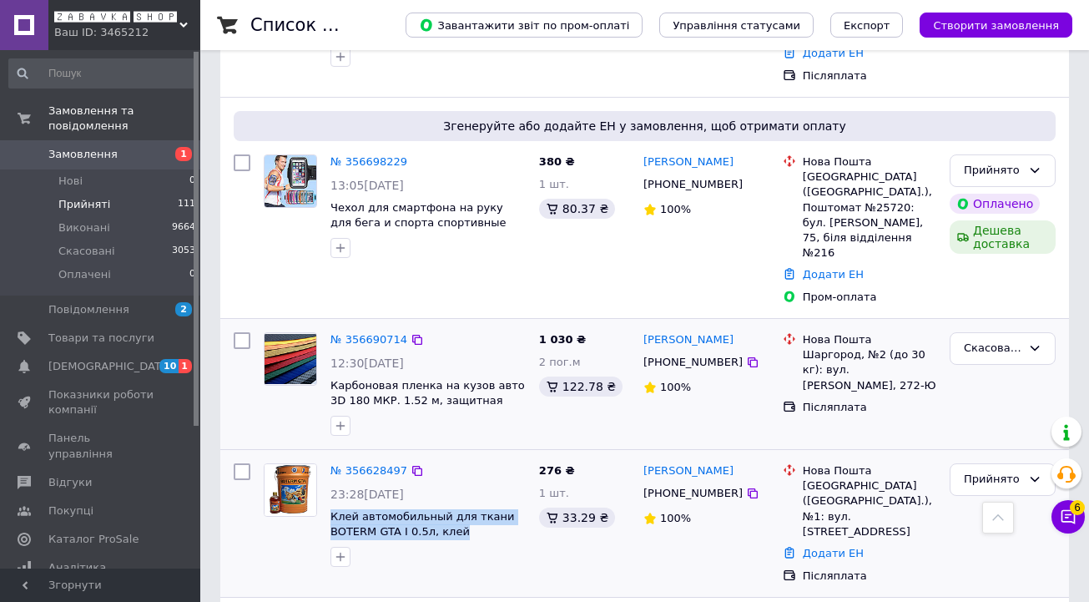
copy span "Клей автомобильный для ткани BOTERM GTA I 0.5л, клей"
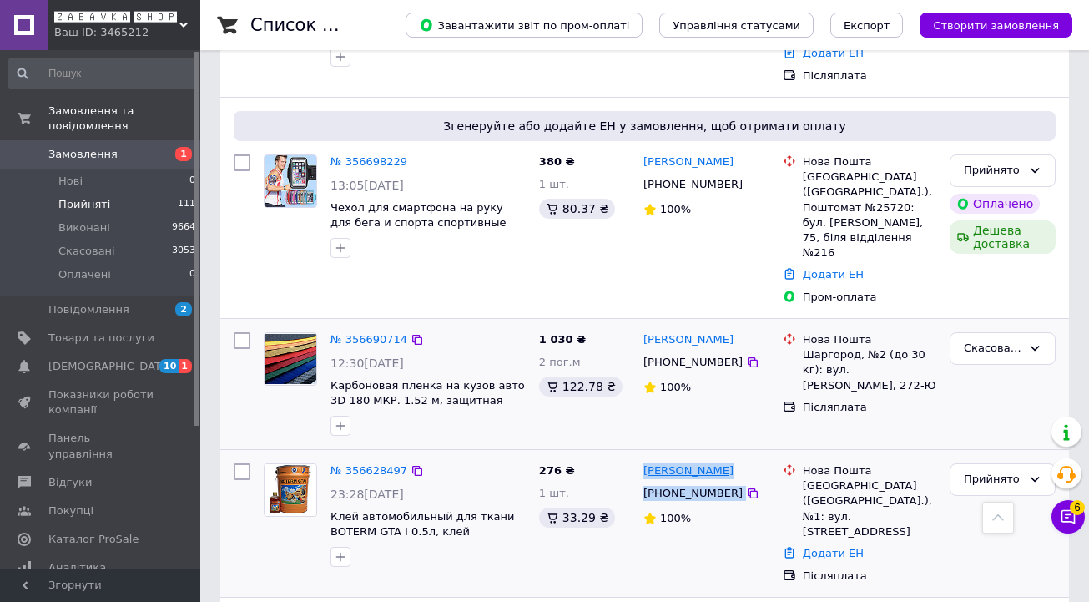
drag, startPoint x: 750, startPoint y: 411, endPoint x: 645, endPoint y: 396, distance: 105.5
click at [645, 457] on div "[PERSON_NAME] [PHONE_NUMBER] 100%" at bounding box center [706, 524] width 139 height 134
copy div "[PERSON_NAME] [PHONE_NUMBER]"
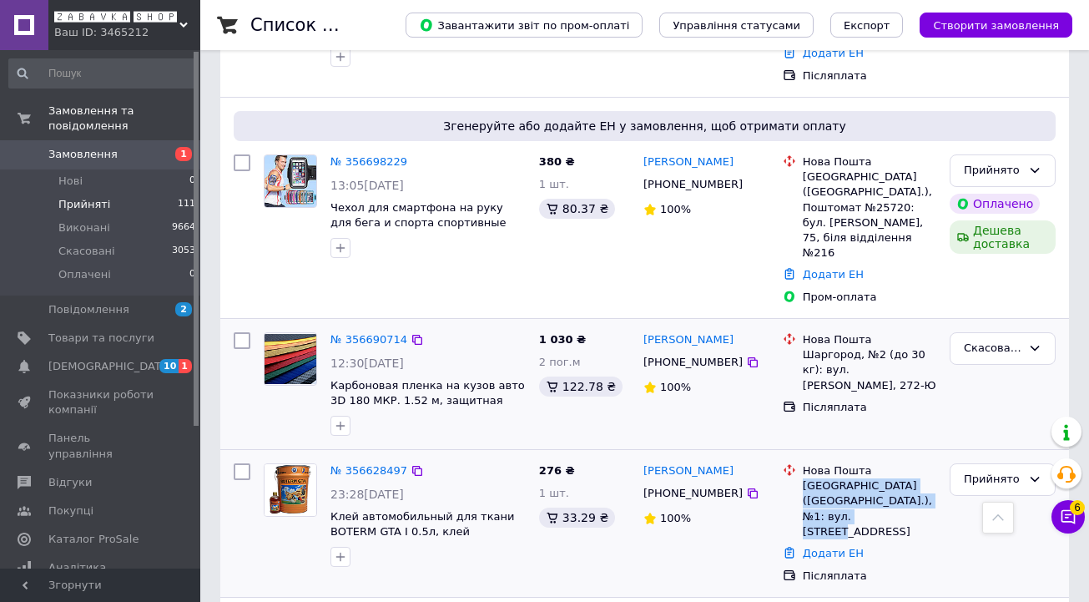
drag, startPoint x: 925, startPoint y: 438, endPoint x: 799, endPoint y: 402, distance: 131.0
click at [800, 463] on div "Нова Пошта Снігурівка ([STREET_ADDRESS]: вул. [STREET_ADDRESS]" at bounding box center [870, 501] width 140 height 76
copy div "[GEOGRAPHIC_DATA] ([GEOGRAPHIC_DATA].), №1: вул. [STREET_ADDRESS]"
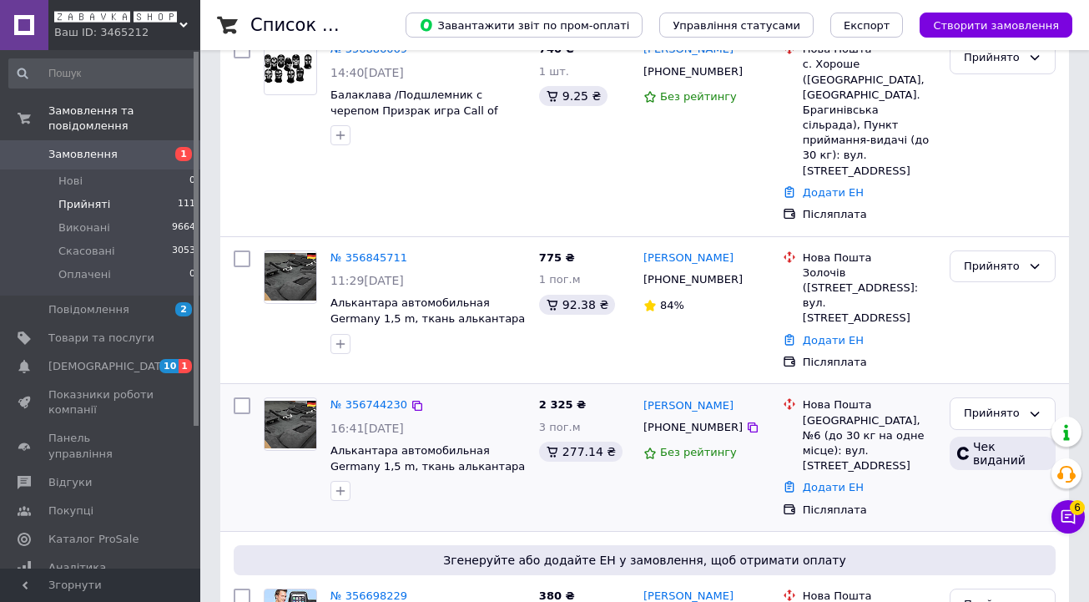
scroll to position [0, 0]
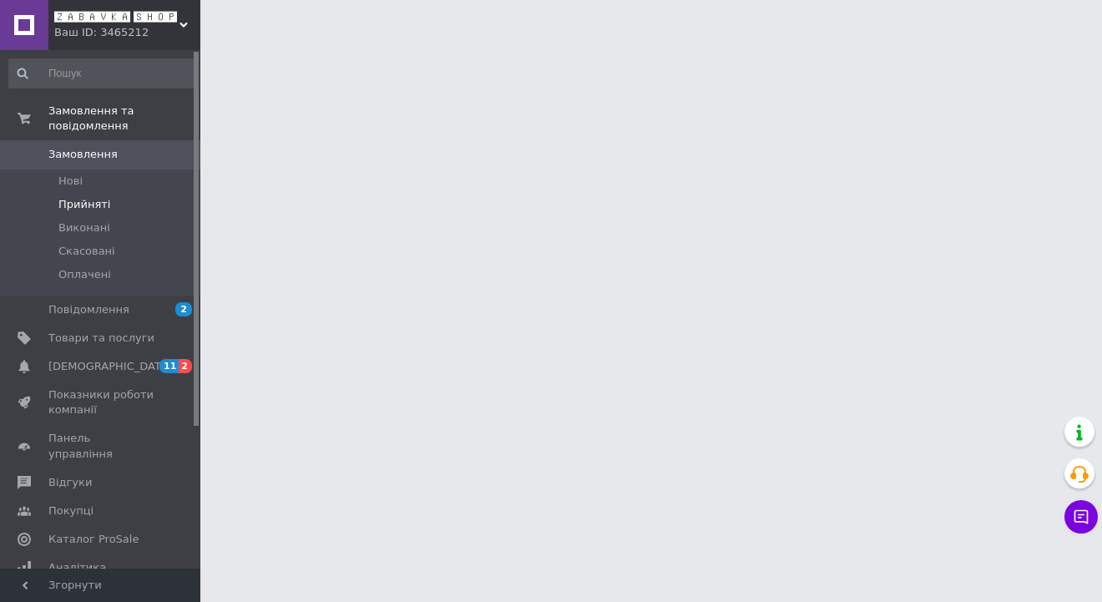
click at [119, 209] on li "Прийняті" at bounding box center [102, 204] width 205 height 23
click at [116, 372] on link "Сповіщення 11 2" at bounding box center [102, 366] width 205 height 28
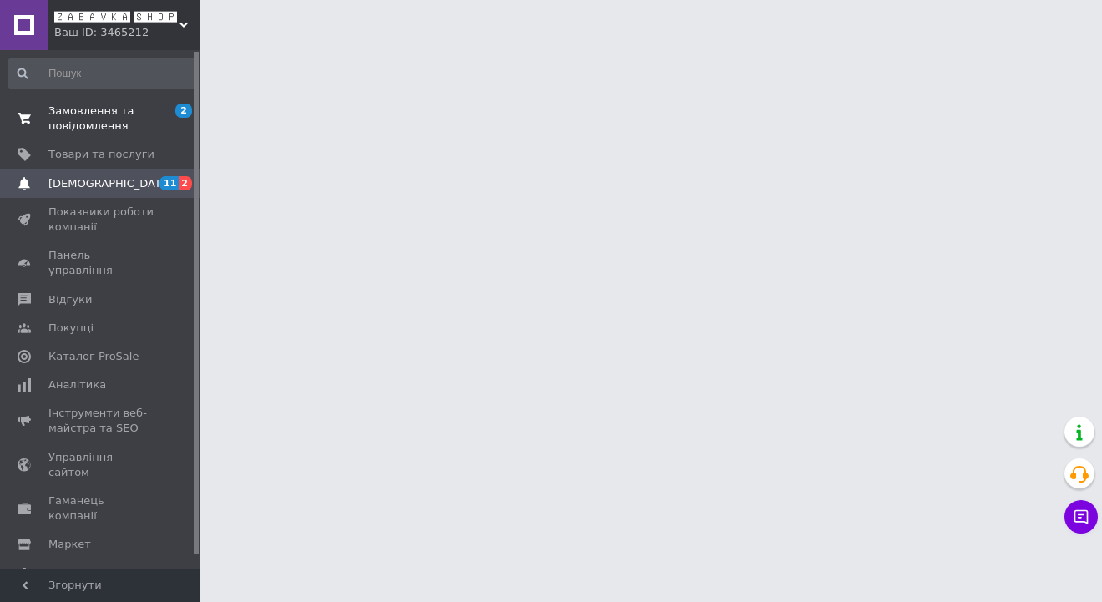
click at [119, 114] on span "Замовлення та повідомлення" at bounding box center [101, 118] width 106 height 30
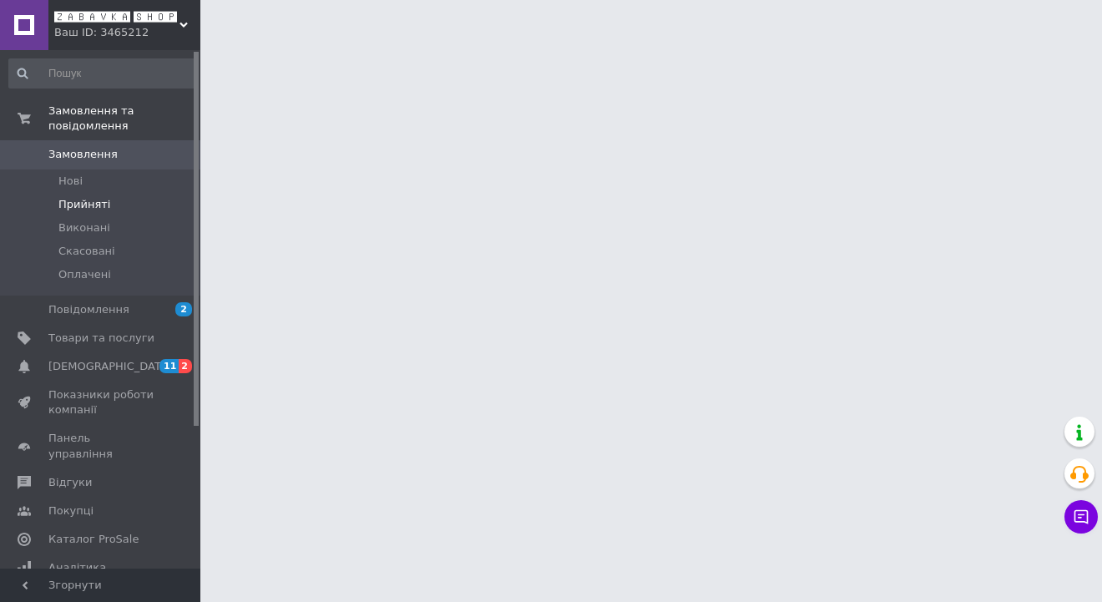
click at [98, 209] on span "Прийняті" at bounding box center [84, 204] width 52 height 15
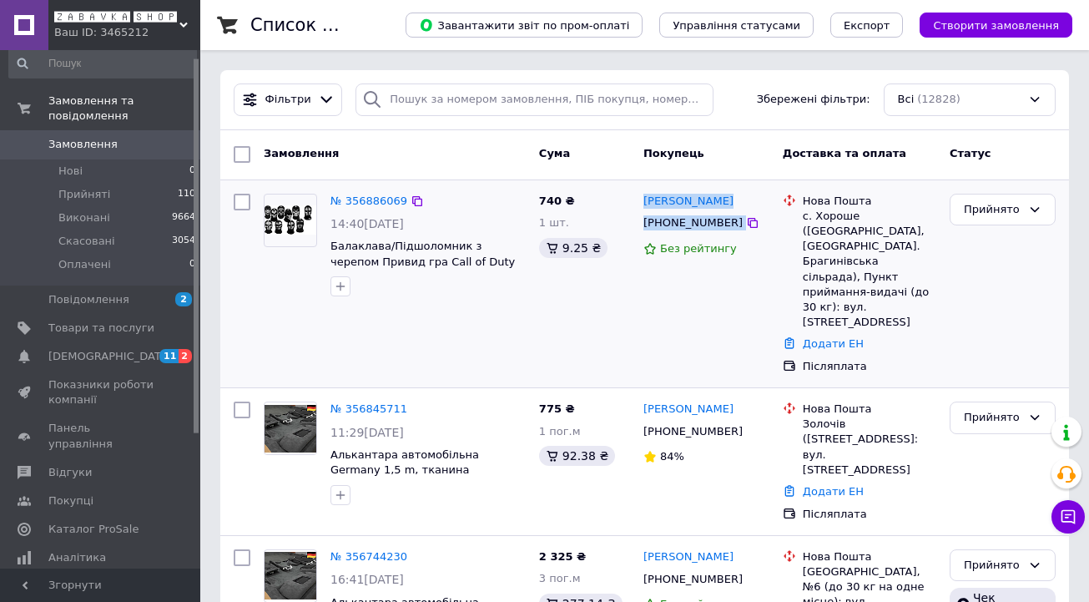
drag, startPoint x: 755, startPoint y: 230, endPoint x: 640, endPoint y: 202, distance: 118.6
click at [640, 202] on div "Александр Захаров +380987876477 Без рейтингу" at bounding box center [706, 284] width 139 height 194
copy div "Александр Захаров +380987876477"
drag, startPoint x: 814, startPoint y: 302, endPoint x: 797, endPoint y: 220, distance: 84.3
click at [797, 220] on div "Нова Пошта с. Хороше (Дніпропетровська обл., Синельниківський р-н. Брагинівська…" at bounding box center [860, 262] width 160 height 137
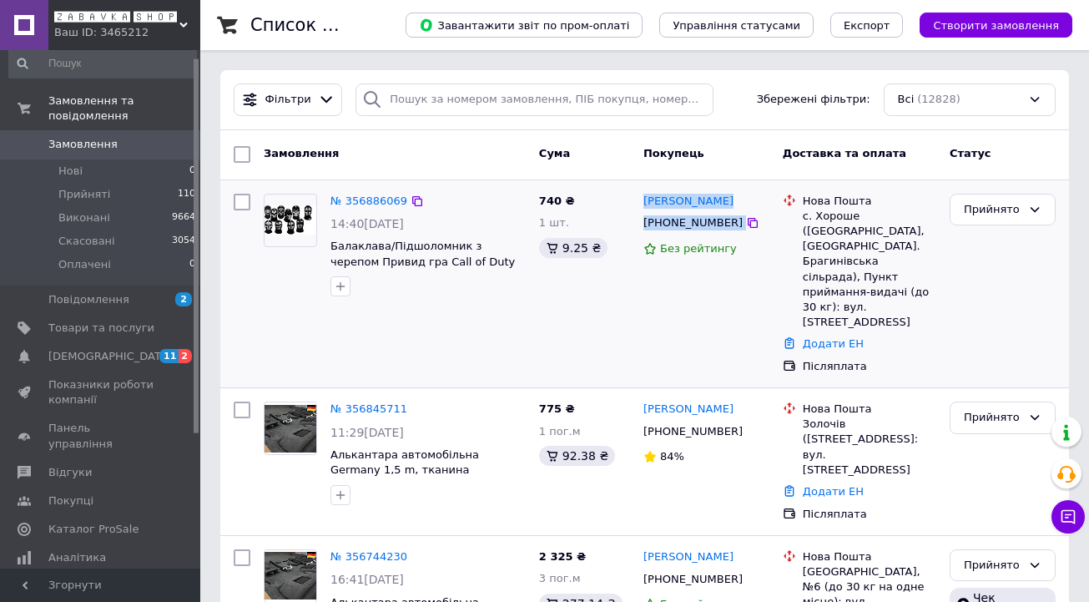
click at [806, 231] on div "с. Хороше ([GEOGRAPHIC_DATA], [GEOGRAPHIC_DATA]. Брагинівська сільрада), Пункт …" at bounding box center [870, 270] width 134 height 122
drag, startPoint x: 826, startPoint y: 306, endPoint x: 800, endPoint y: 215, distance: 94.6
click at [800, 215] on div "Нова Пошта с. Хороше (Дніпропетровська обл., Синельниківський р-н. Брагинівська…" at bounding box center [870, 262] width 140 height 137
copy div "с. Хороше ([GEOGRAPHIC_DATA], [GEOGRAPHIC_DATA]. Брагинівська сільрада), Пункт …"
